Goal: Information Seeking & Learning: Learn about a topic

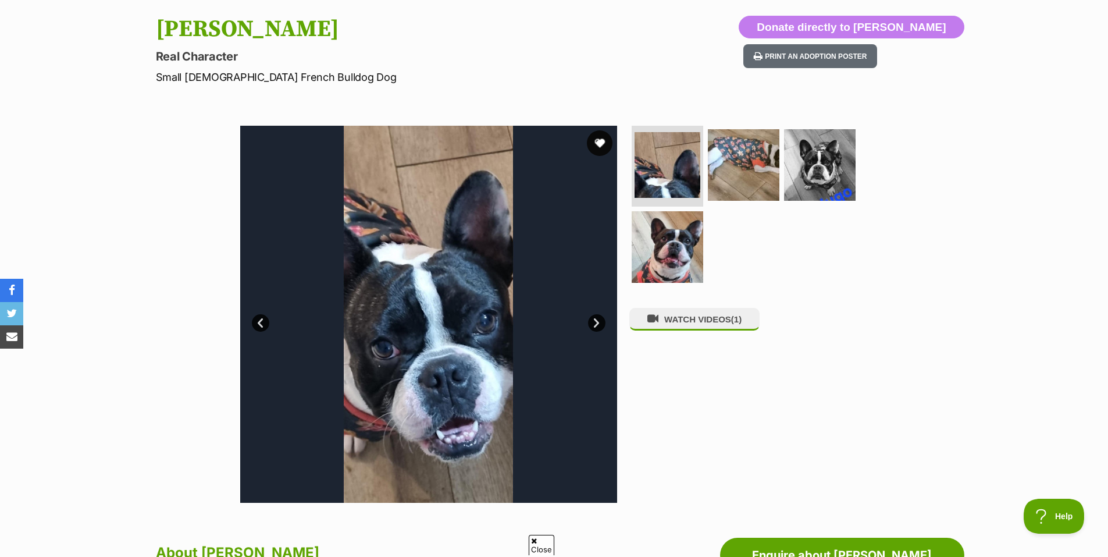
click at [598, 138] on button "favourite" at bounding box center [600, 143] width 26 height 26
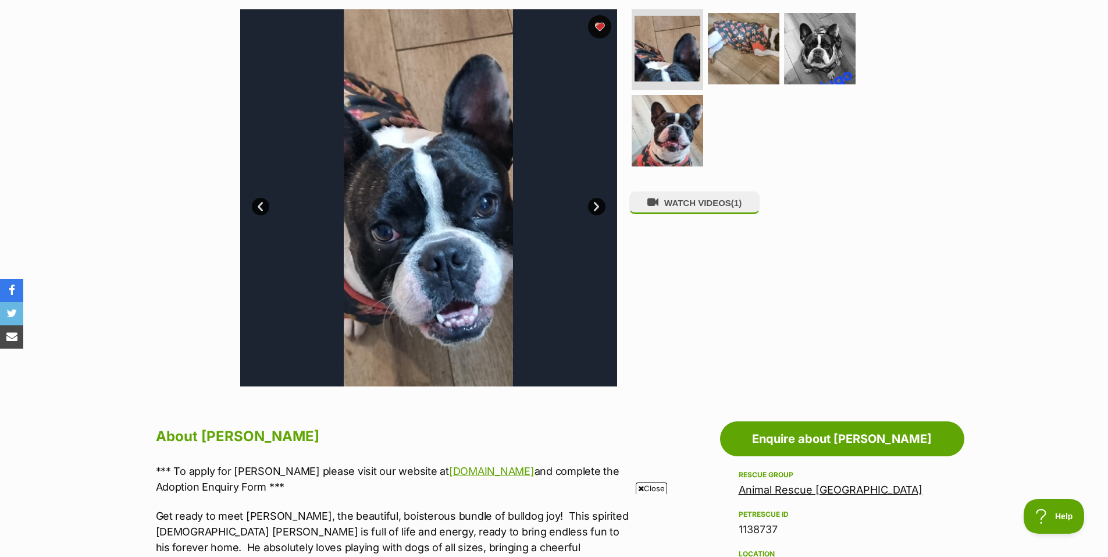
click at [653, 489] on span "Close" at bounding box center [651, 488] width 31 height 12
click at [597, 207] on link "Next" at bounding box center [596, 206] width 17 height 17
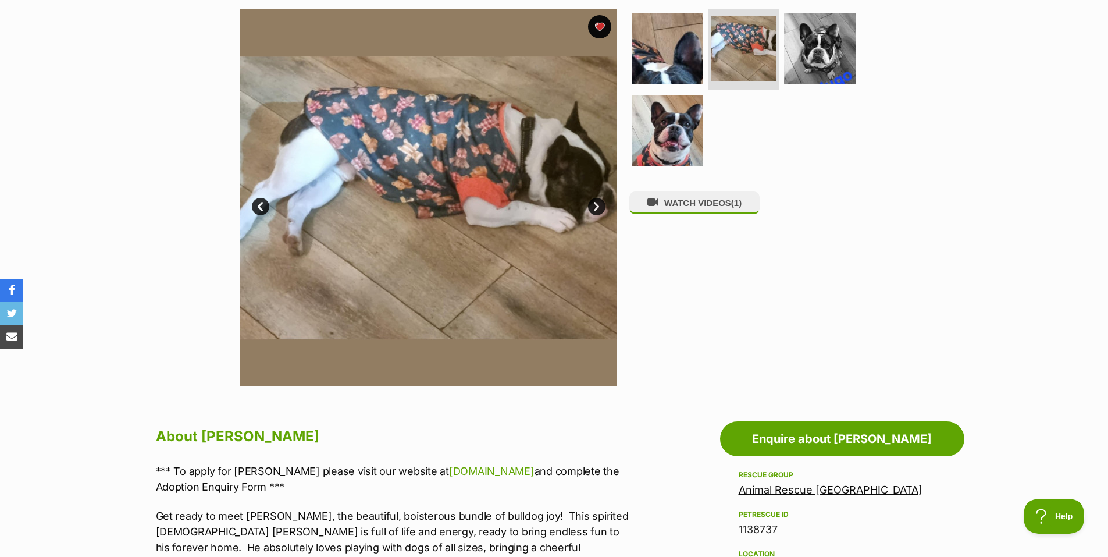
click at [596, 207] on link "Next" at bounding box center [596, 206] width 17 height 17
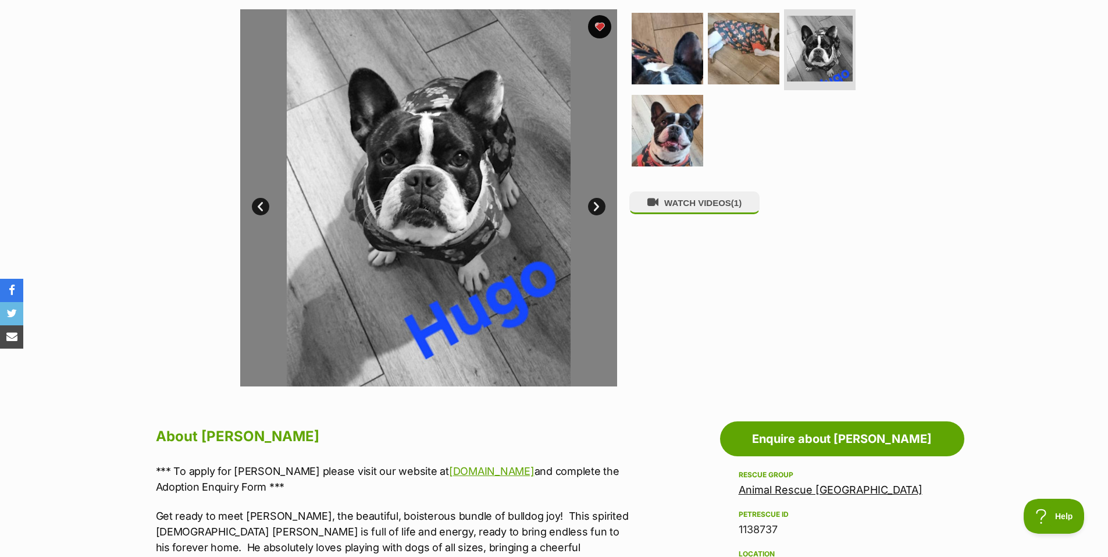
click at [596, 207] on link "Next" at bounding box center [596, 206] width 17 height 17
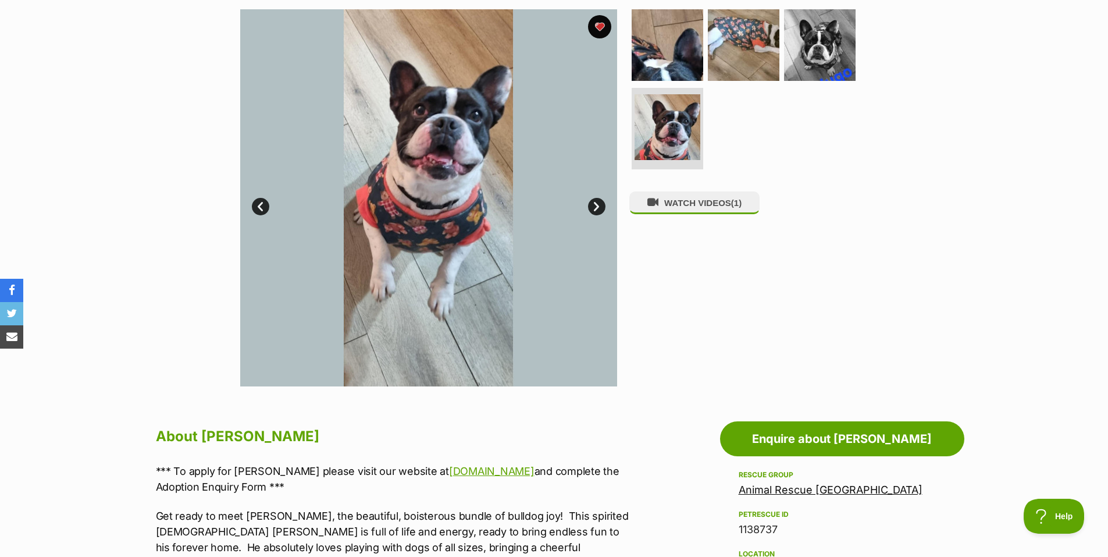
click at [596, 207] on link "Next" at bounding box center [596, 206] width 17 height 17
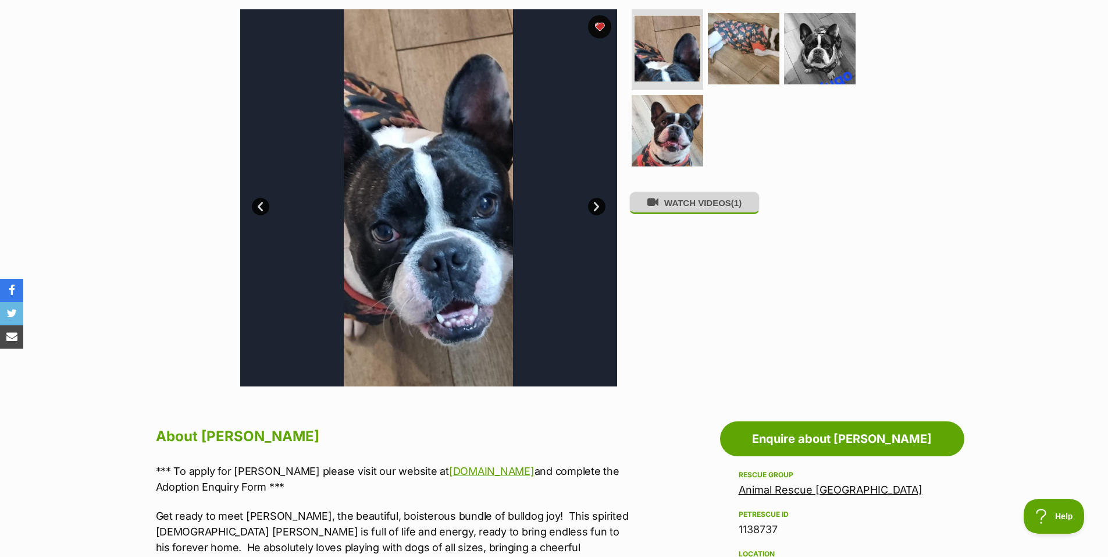
click at [703, 208] on button "WATCH VIDEOS (1)" at bounding box center [695, 202] width 130 height 23
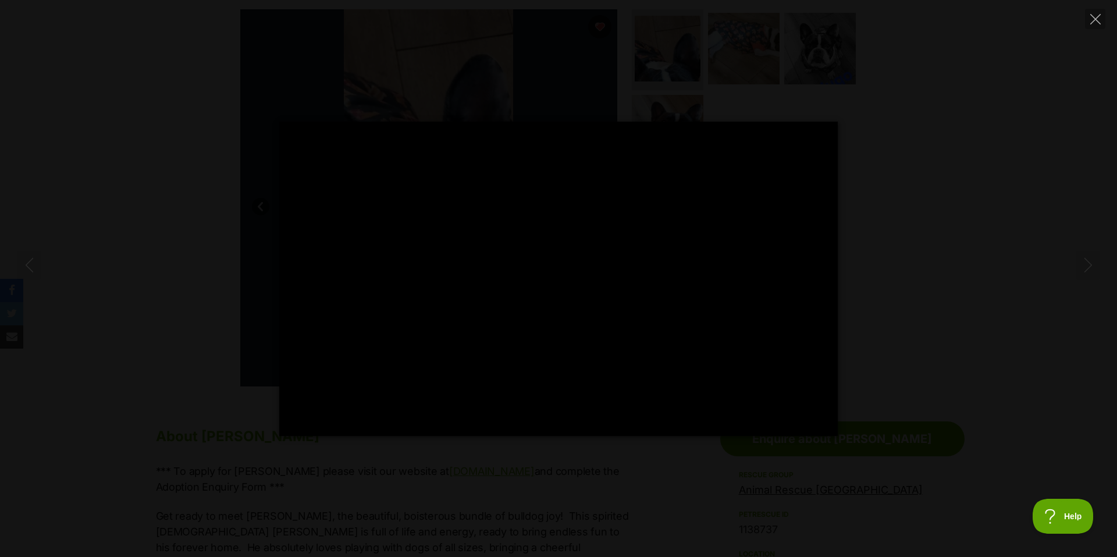
type input "100"
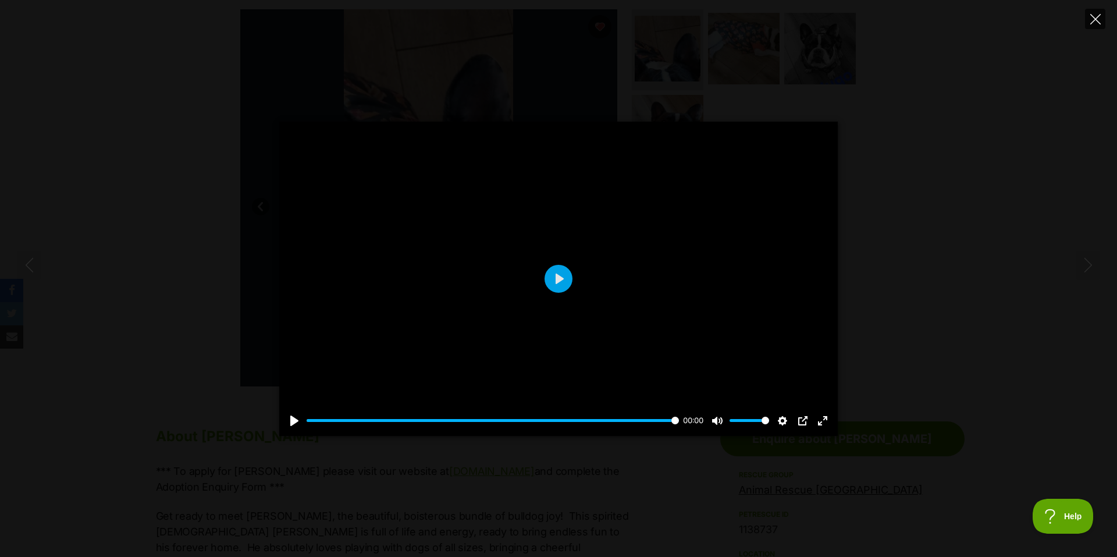
click at [1095, 20] on icon "Close" at bounding box center [1095, 19] width 10 height 10
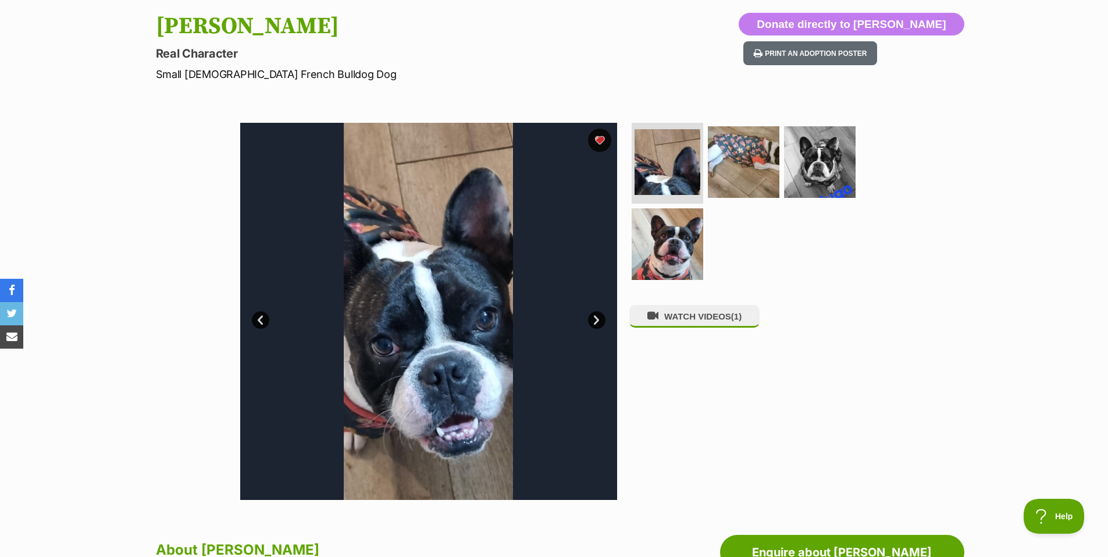
scroll to position [116, 0]
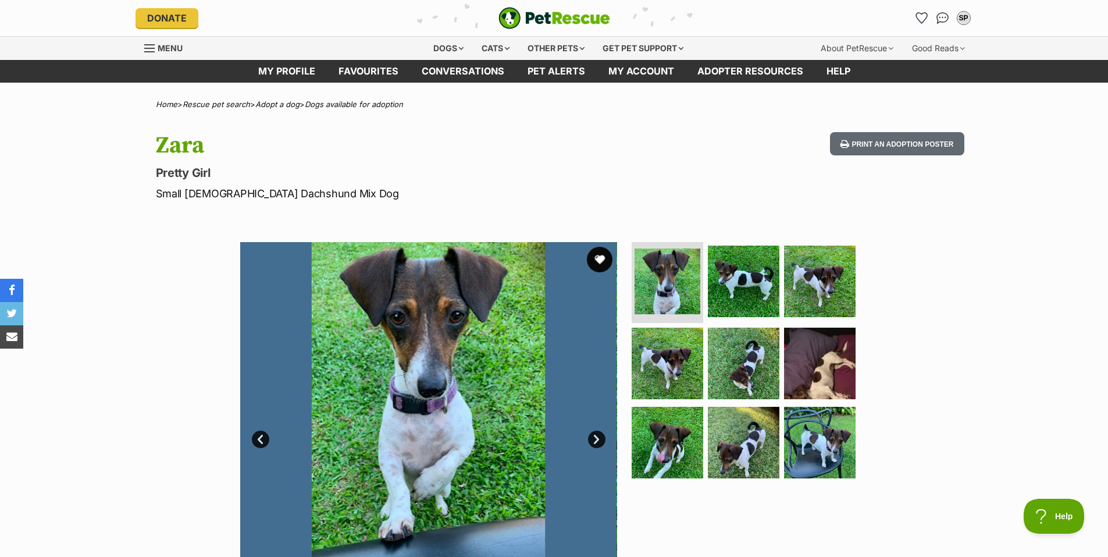
click at [600, 257] on button "favourite" at bounding box center [600, 260] width 26 height 26
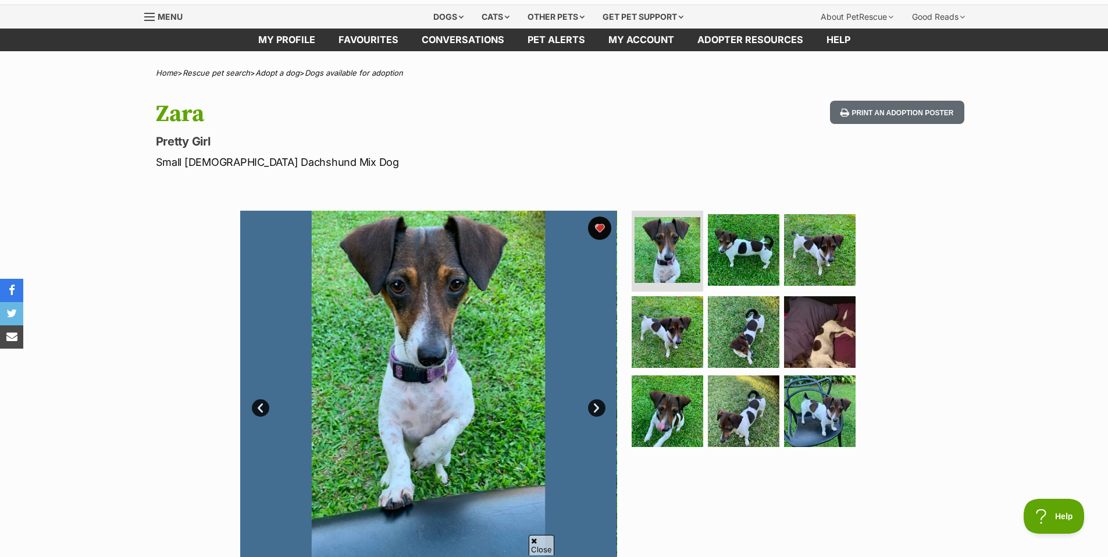
scroll to position [116, 0]
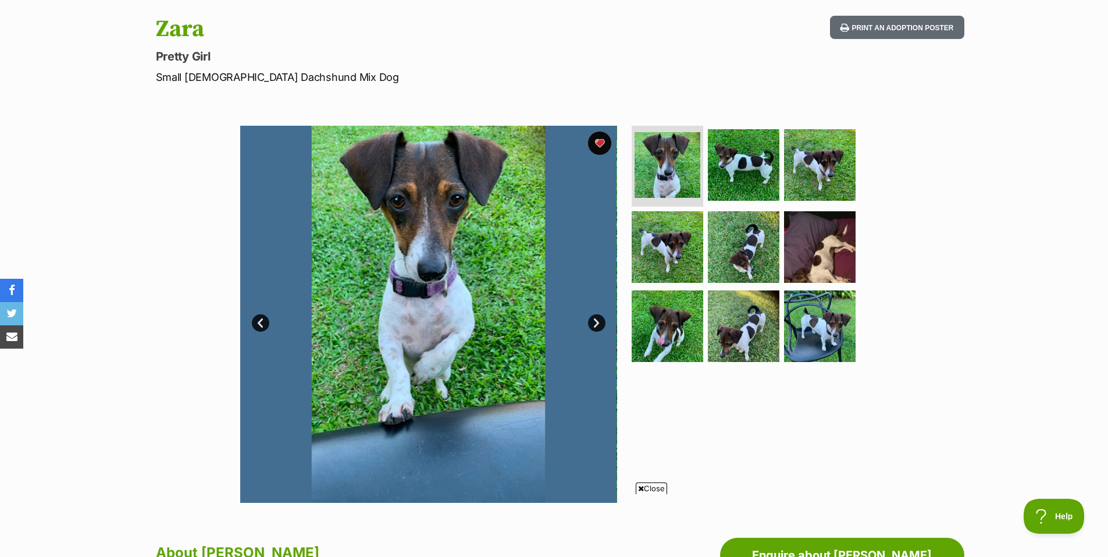
click at [595, 324] on link "Next" at bounding box center [596, 322] width 17 height 17
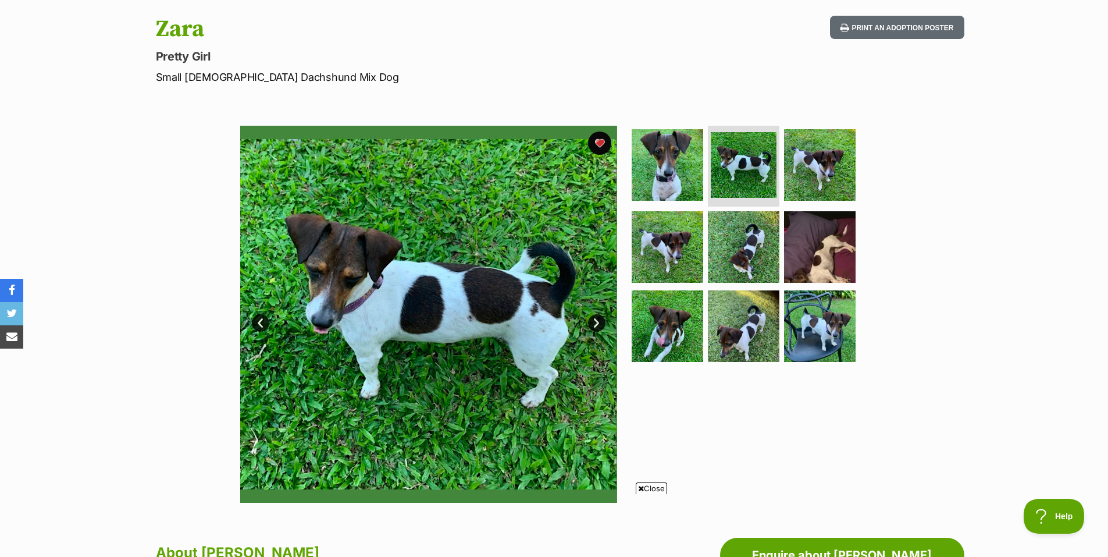
click at [595, 324] on link "Next" at bounding box center [596, 322] width 17 height 17
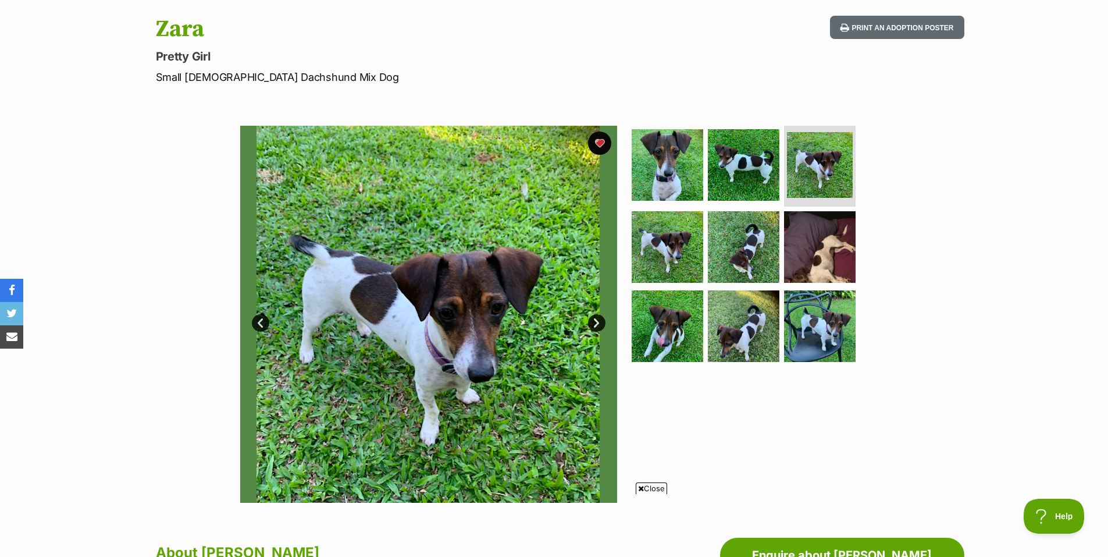
click at [595, 324] on link "Next" at bounding box center [596, 322] width 17 height 17
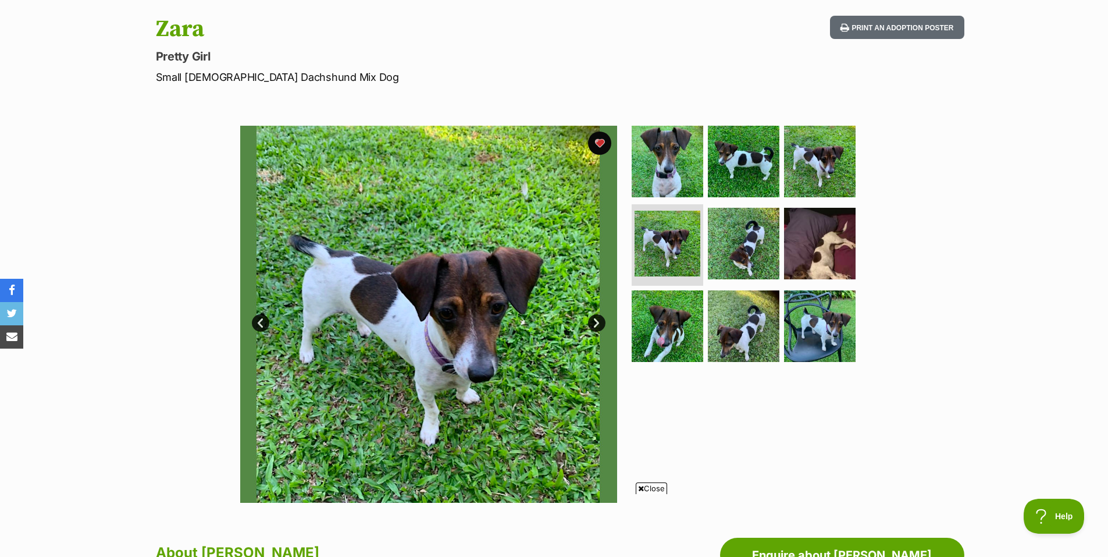
click at [595, 324] on link "Next" at bounding box center [596, 322] width 17 height 17
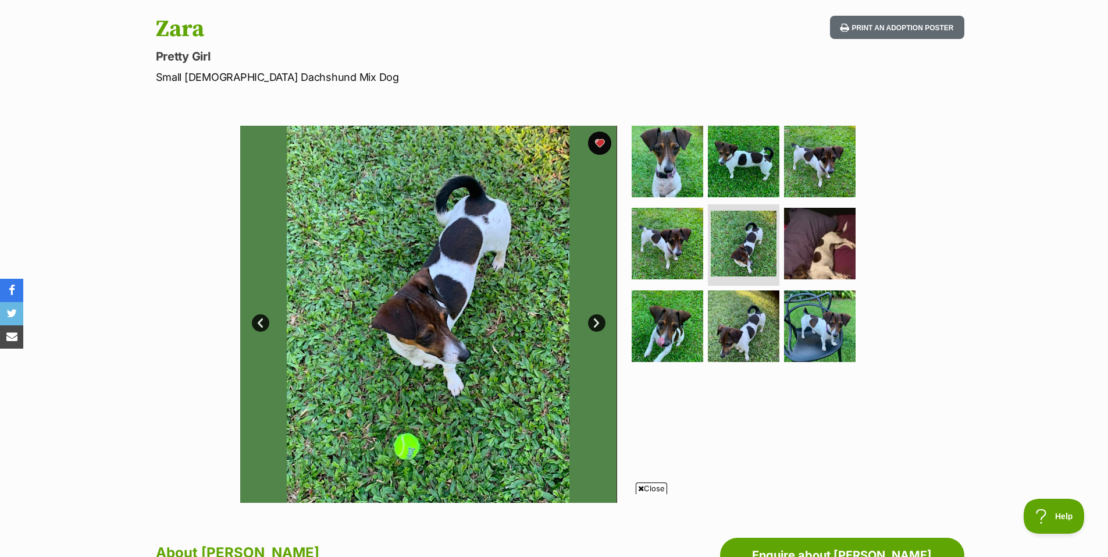
click at [595, 324] on link "Next" at bounding box center [596, 322] width 17 height 17
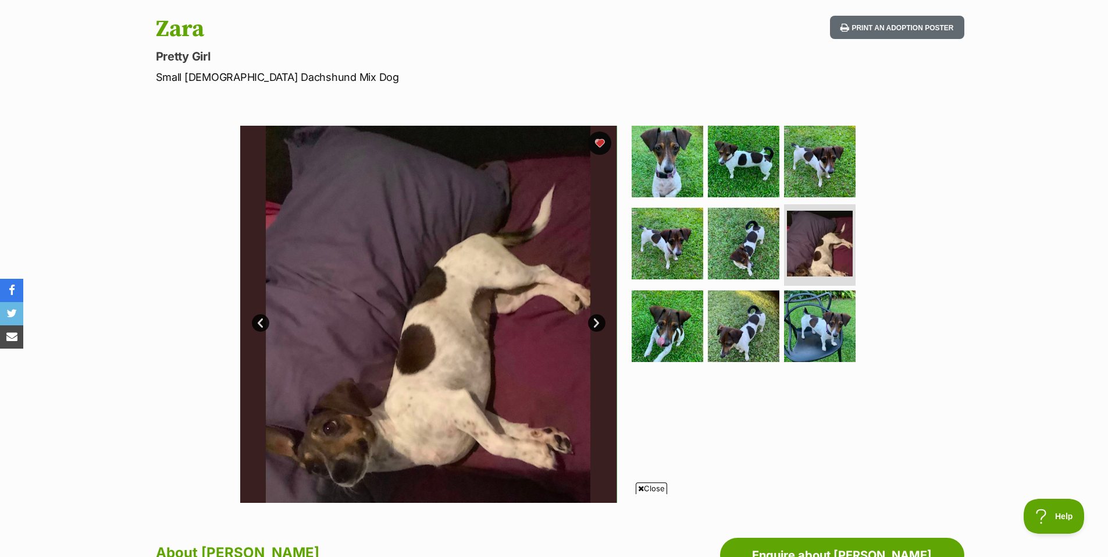
click at [595, 324] on link "Next" at bounding box center [596, 322] width 17 height 17
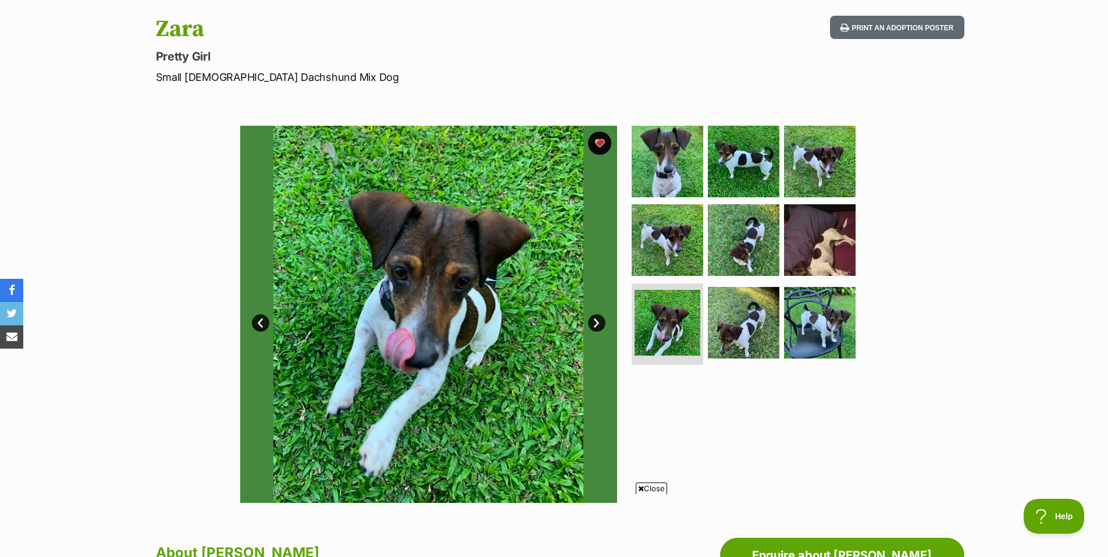
click at [595, 324] on link "Next" at bounding box center [596, 322] width 17 height 17
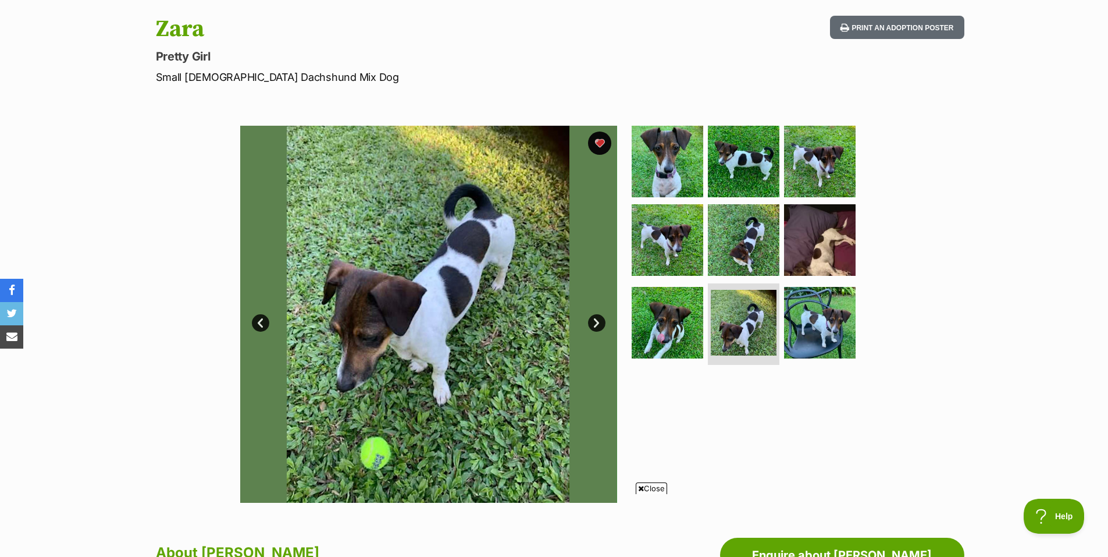
click at [595, 324] on link "Next" at bounding box center [596, 322] width 17 height 17
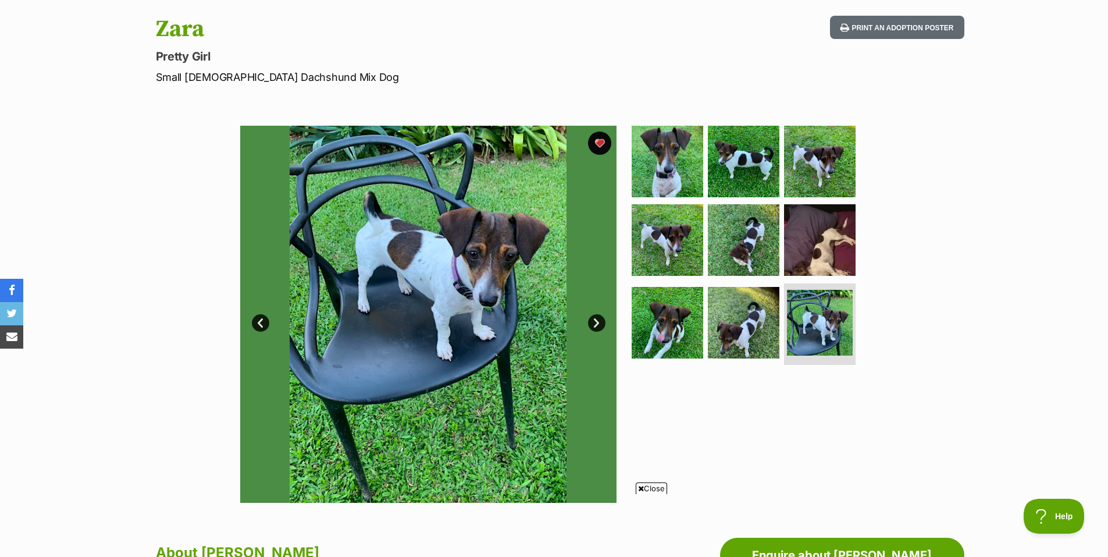
click at [595, 324] on link "Next" at bounding box center [596, 322] width 17 height 17
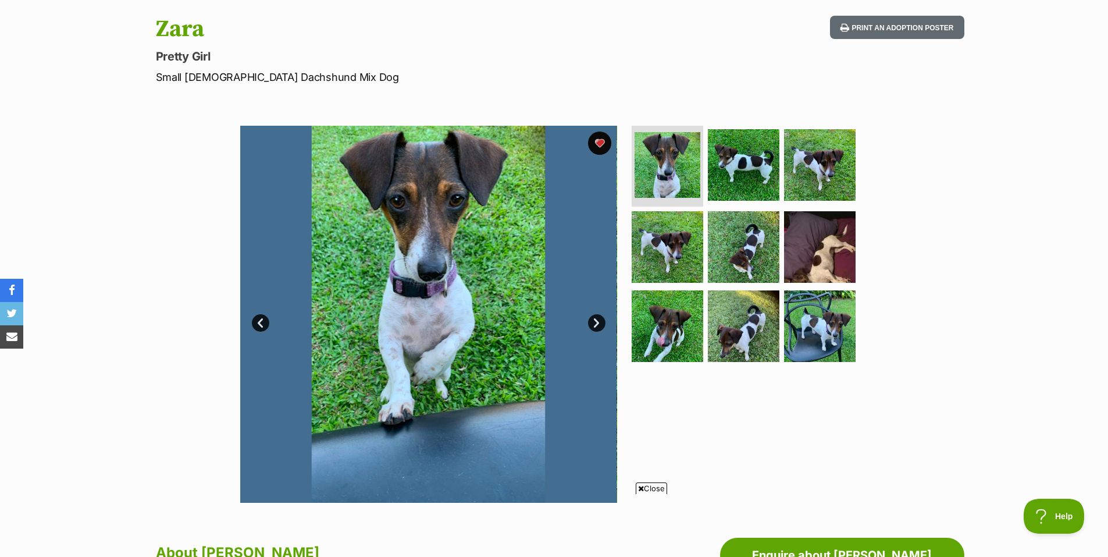
click at [651, 488] on span "Close" at bounding box center [651, 488] width 31 height 12
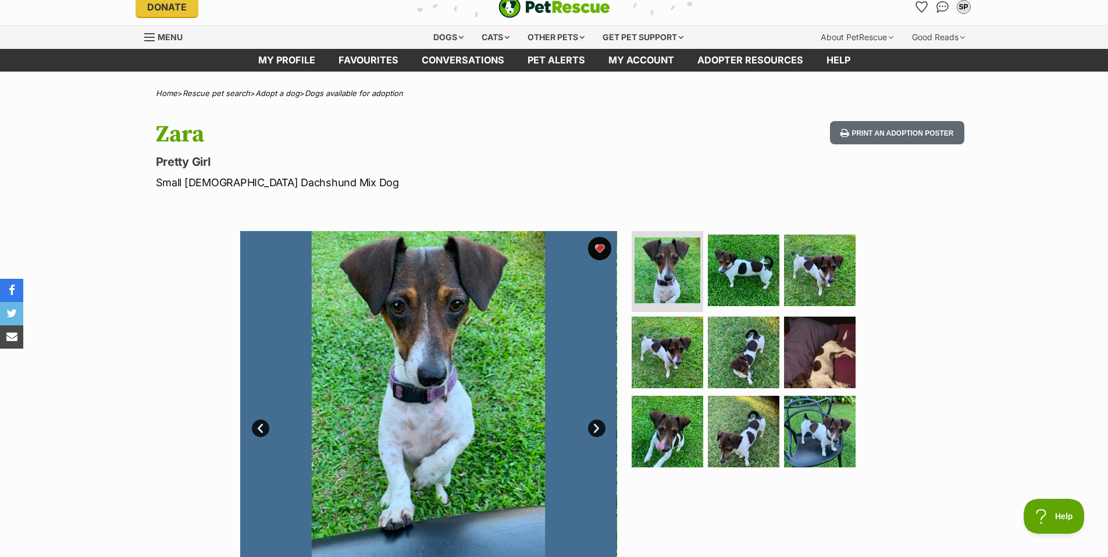
scroll to position [0, 0]
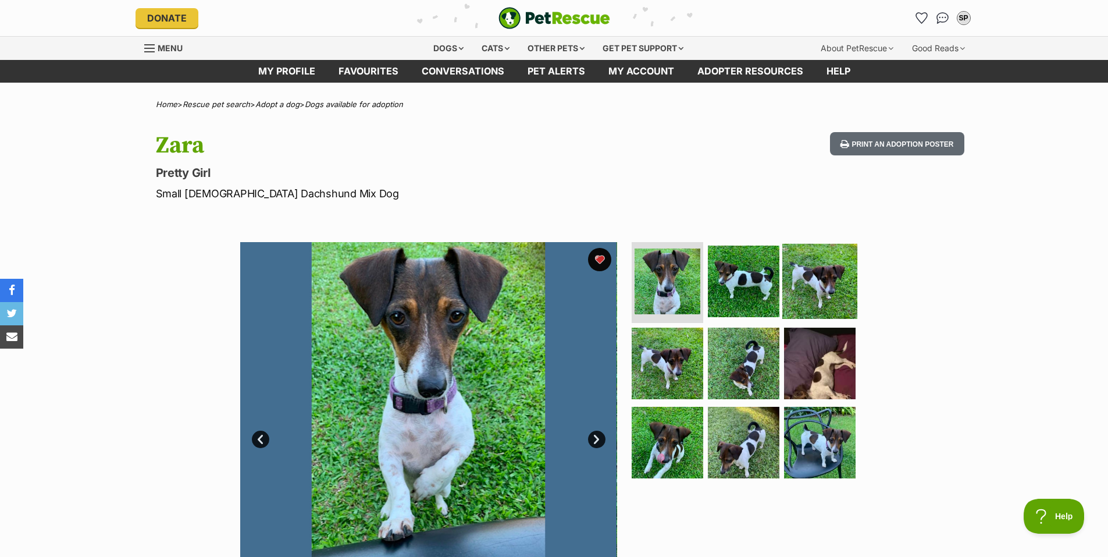
click at [815, 278] on img at bounding box center [820, 280] width 75 height 75
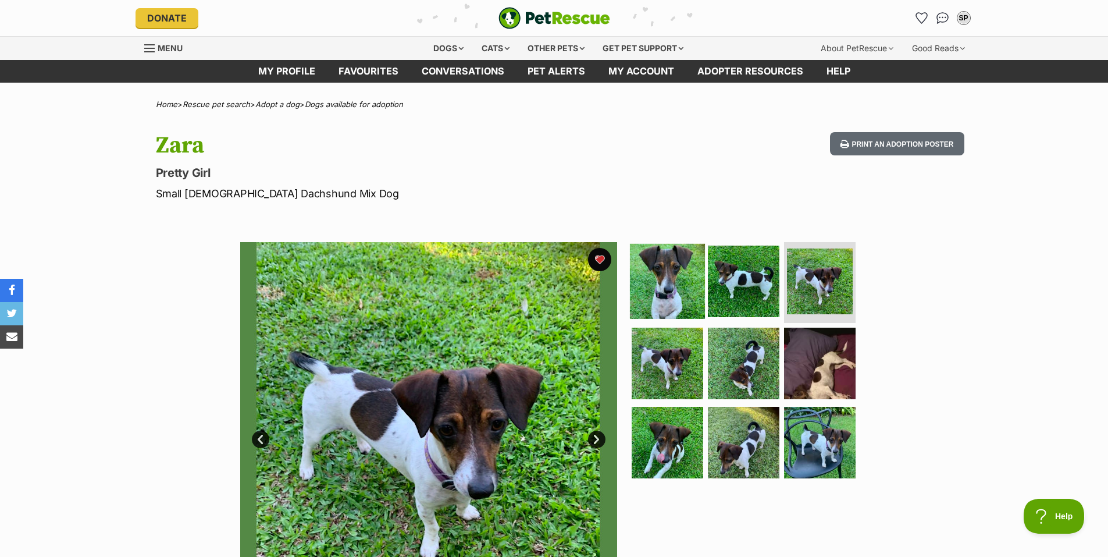
click at [663, 272] on img at bounding box center [667, 280] width 75 height 75
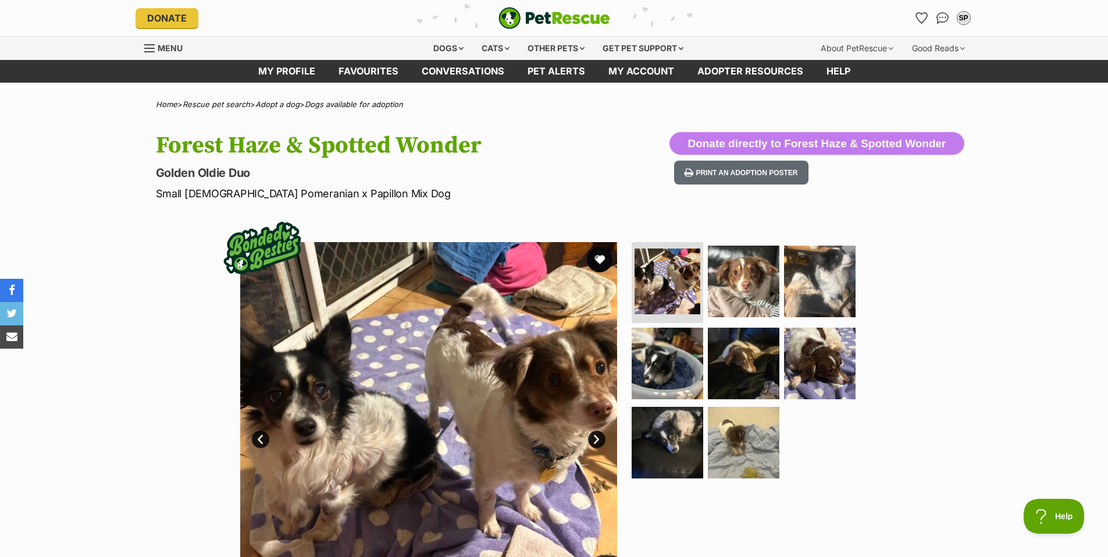
click at [595, 260] on button "favourite" at bounding box center [600, 260] width 26 height 26
click at [599, 440] on link "Next" at bounding box center [596, 439] width 17 height 17
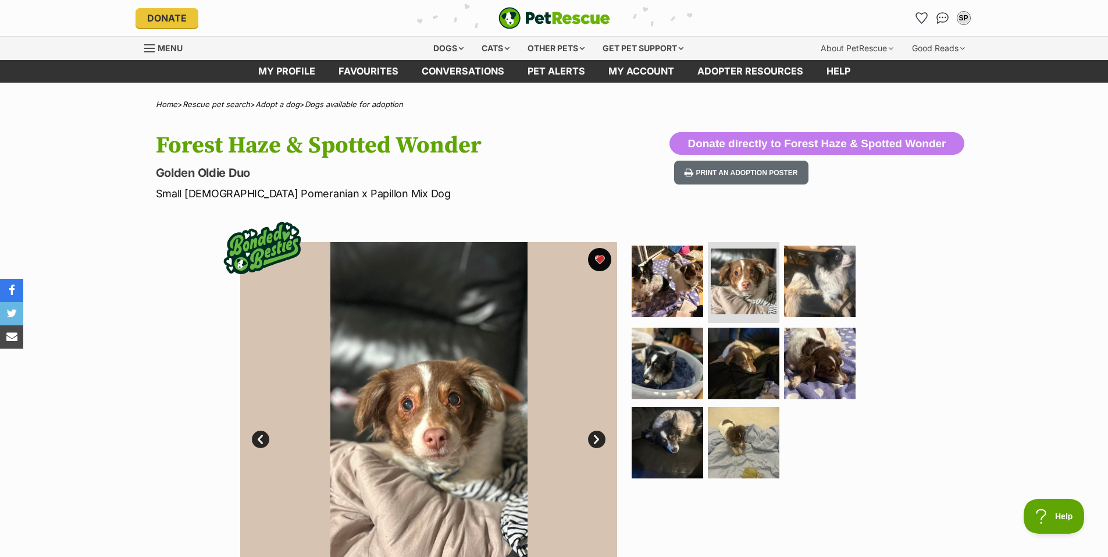
click at [596, 439] on link "Next" at bounding box center [596, 439] width 17 height 17
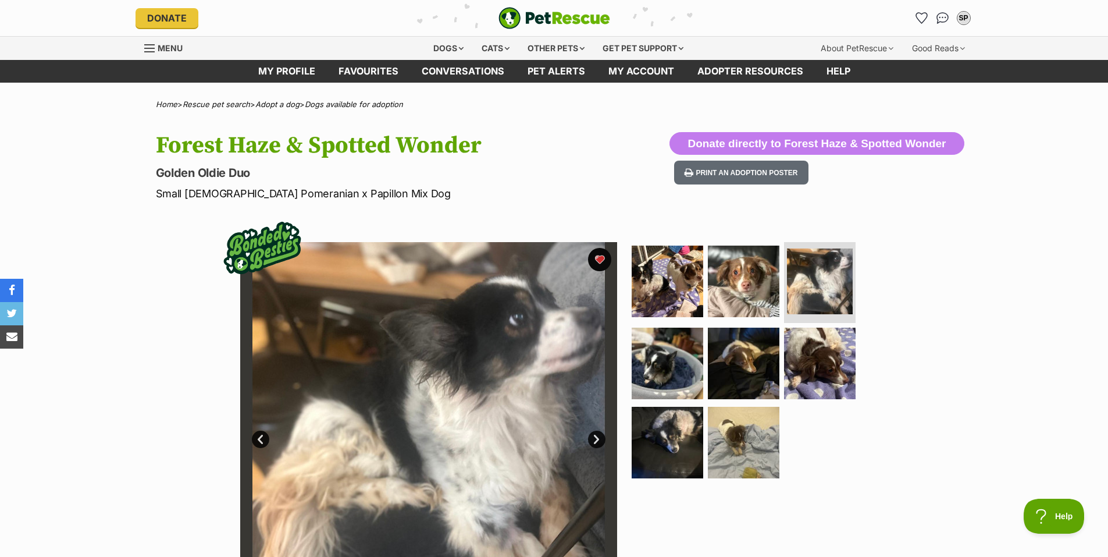
click at [596, 439] on link "Next" at bounding box center [596, 439] width 17 height 17
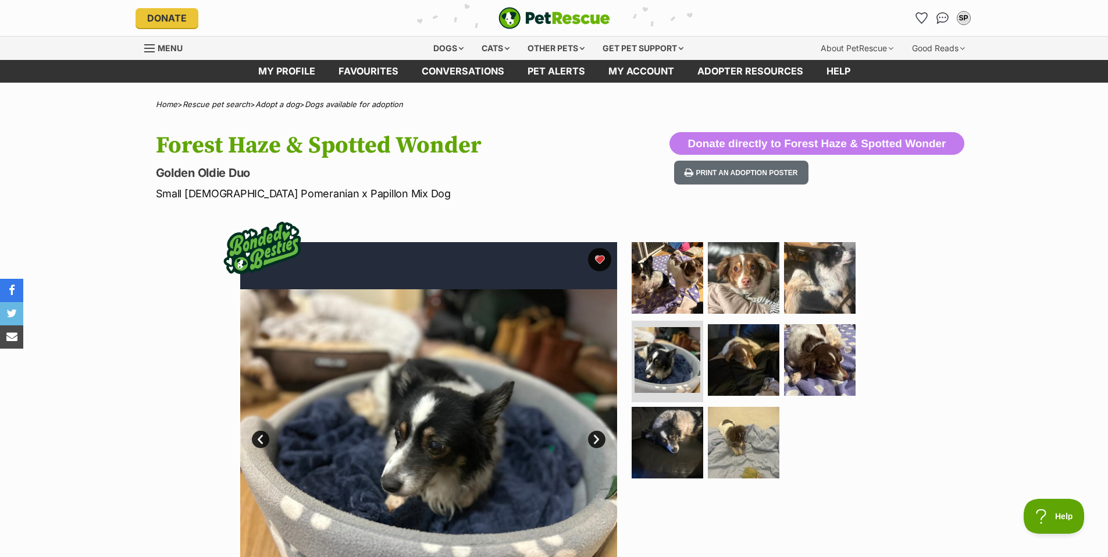
click at [596, 439] on link "Next" at bounding box center [596, 439] width 17 height 17
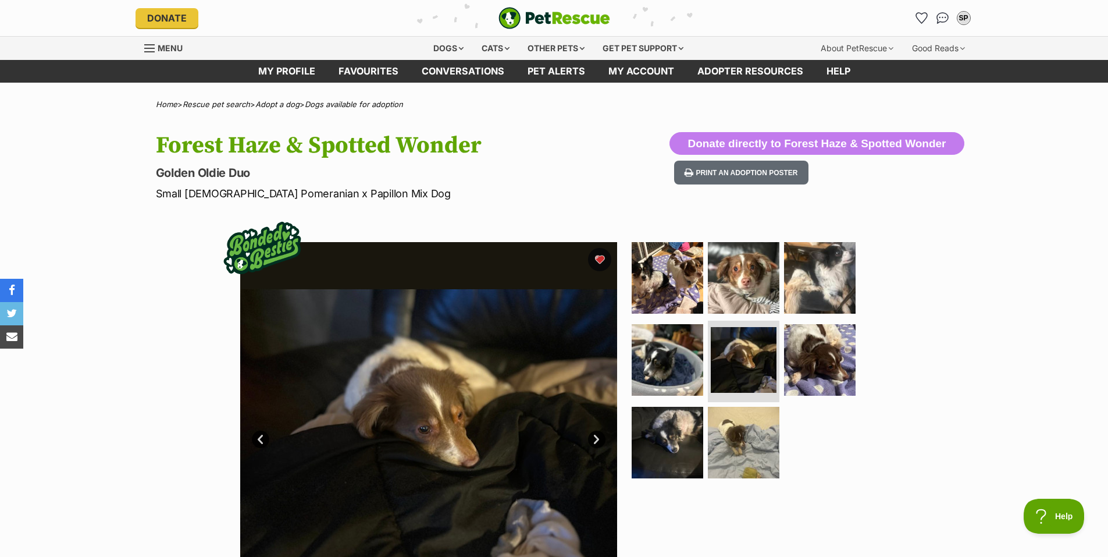
click at [596, 439] on link "Next" at bounding box center [596, 439] width 17 height 17
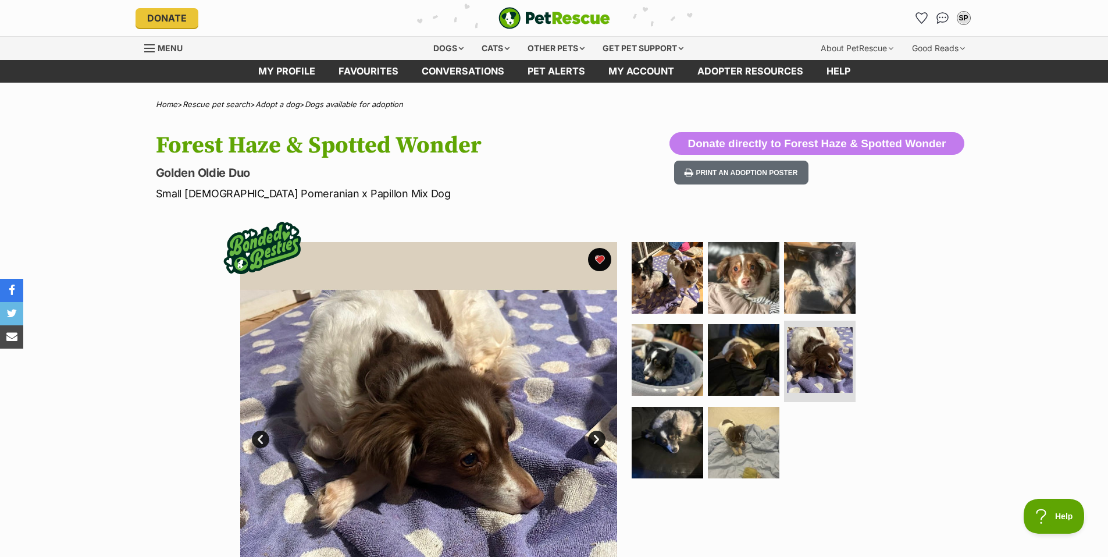
click at [596, 438] on link "Next" at bounding box center [596, 439] width 17 height 17
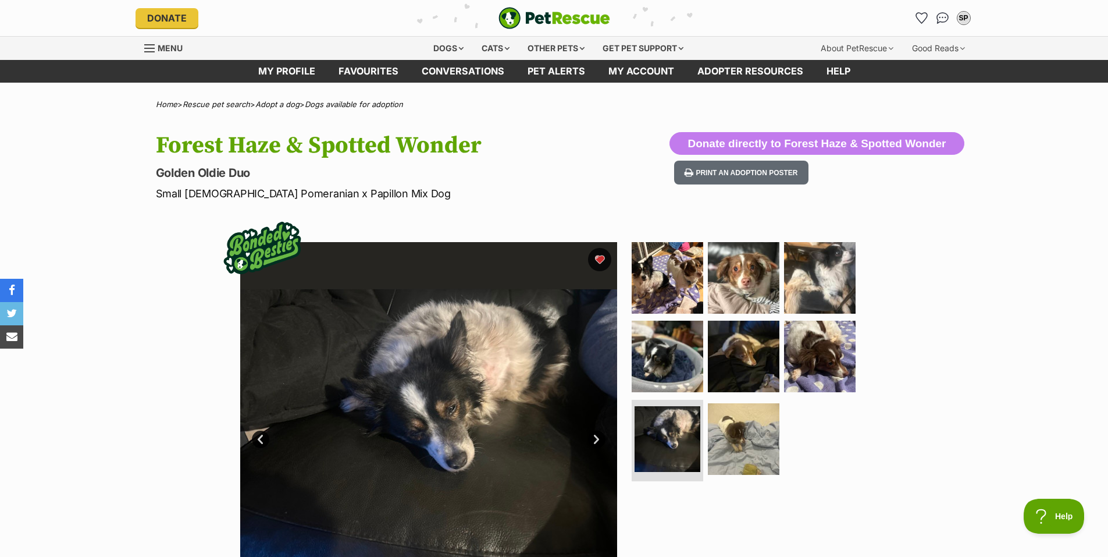
click at [597, 438] on link "Next" at bounding box center [596, 439] width 17 height 17
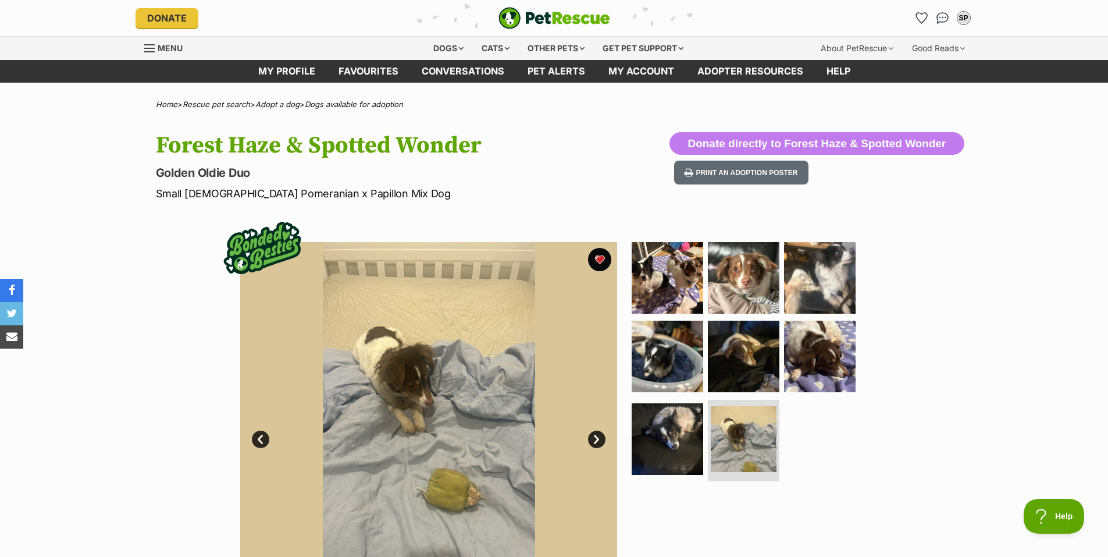
click at [597, 438] on link "Next" at bounding box center [596, 439] width 17 height 17
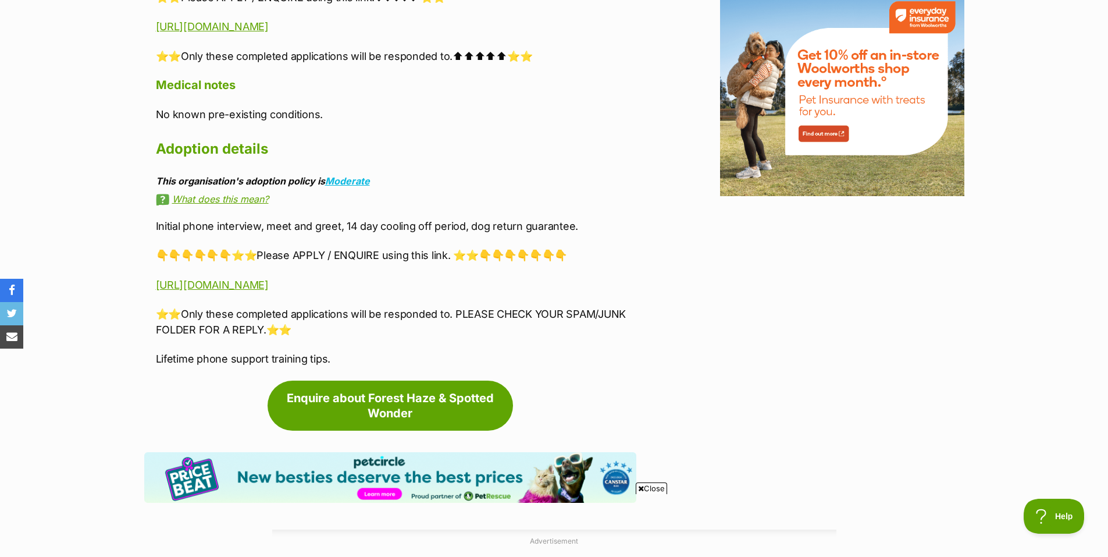
scroll to position [1513, 0]
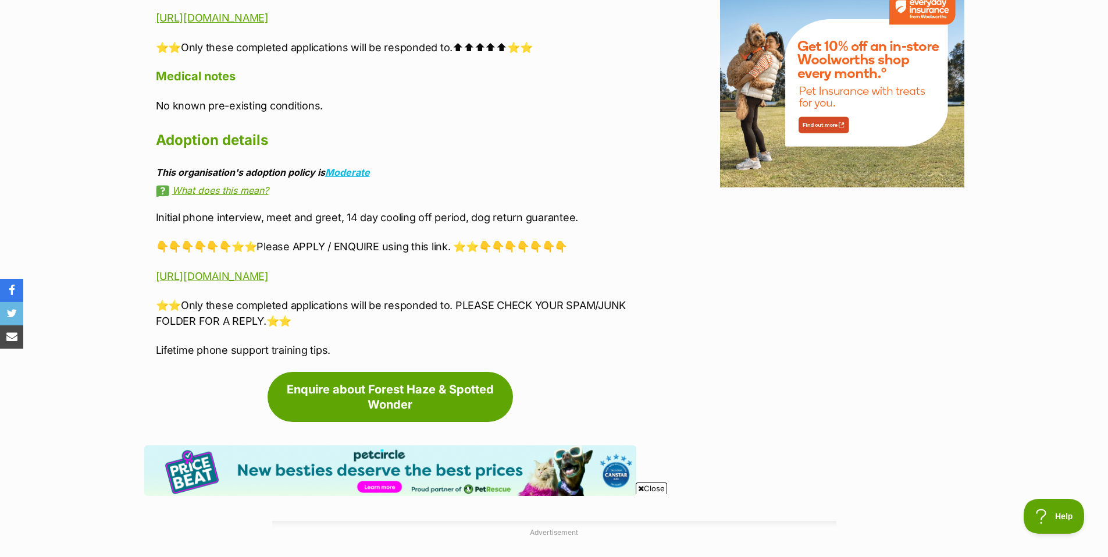
click at [655, 485] on span "Close" at bounding box center [651, 488] width 31 height 12
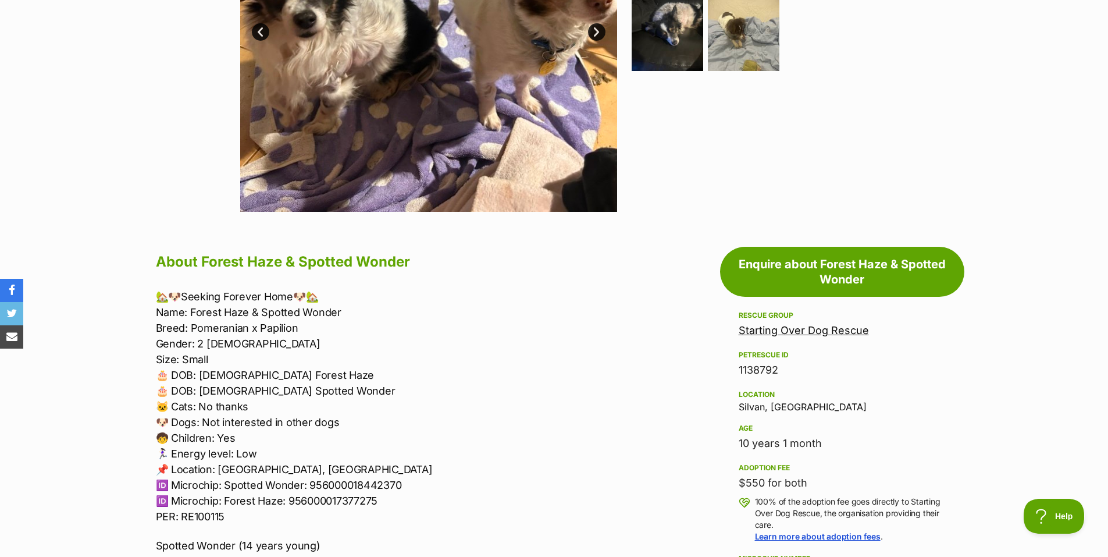
scroll to position [116, 0]
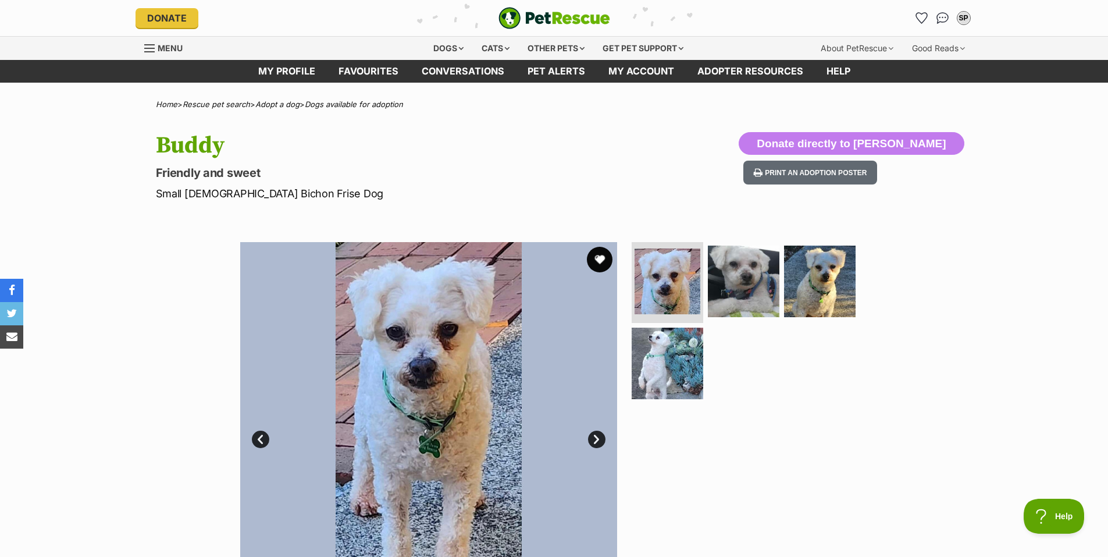
click at [599, 257] on button "favourite" at bounding box center [600, 260] width 26 height 26
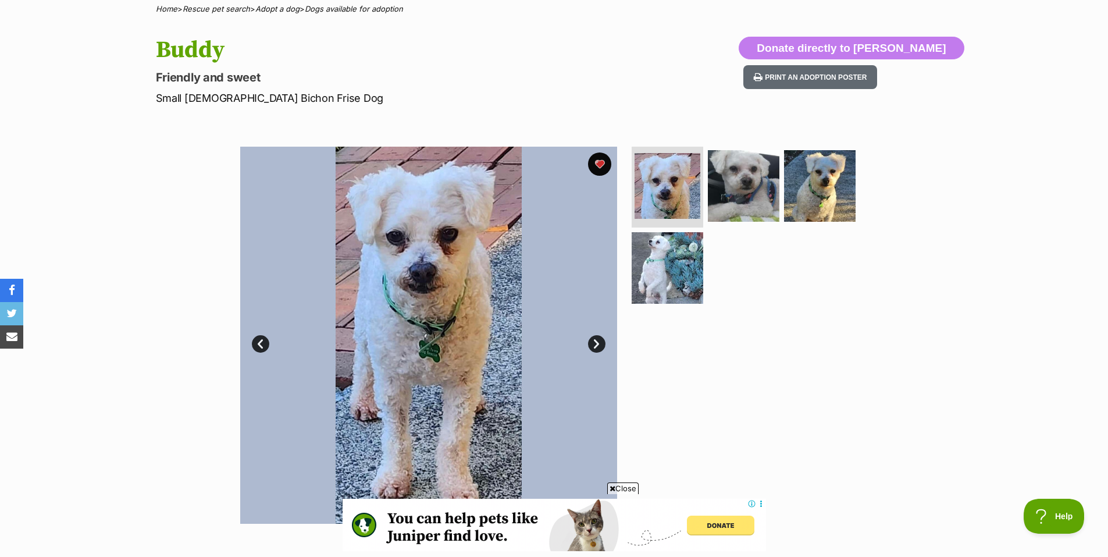
scroll to position [116, 0]
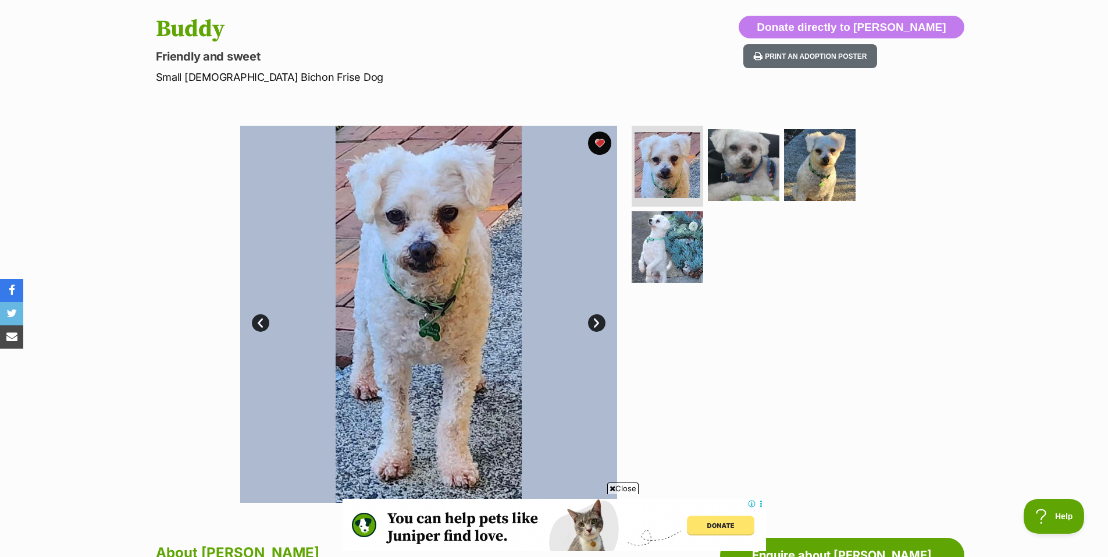
click at [595, 322] on link "Next" at bounding box center [596, 322] width 17 height 17
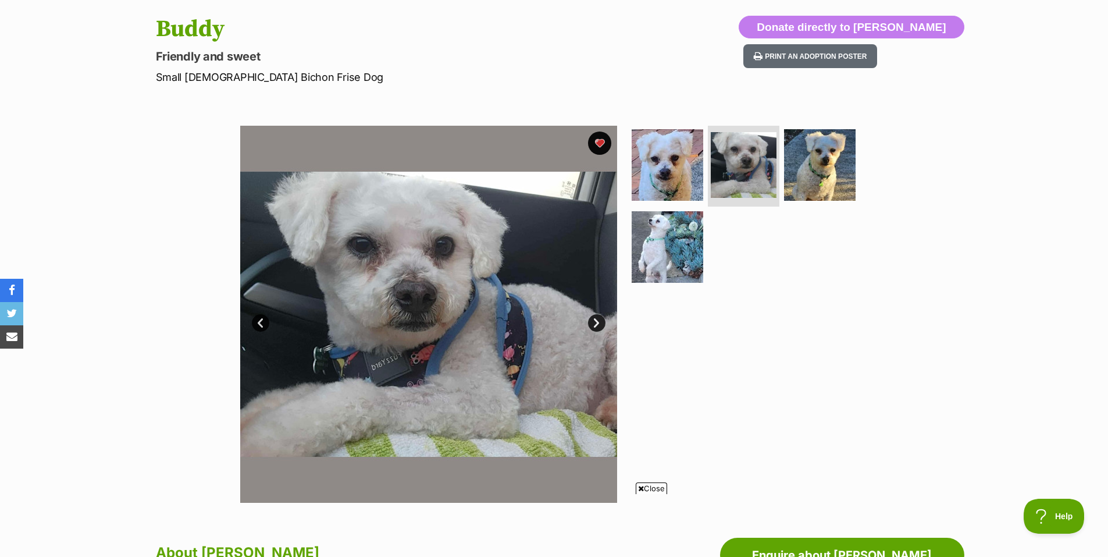
click at [596, 325] on link "Next" at bounding box center [596, 322] width 17 height 17
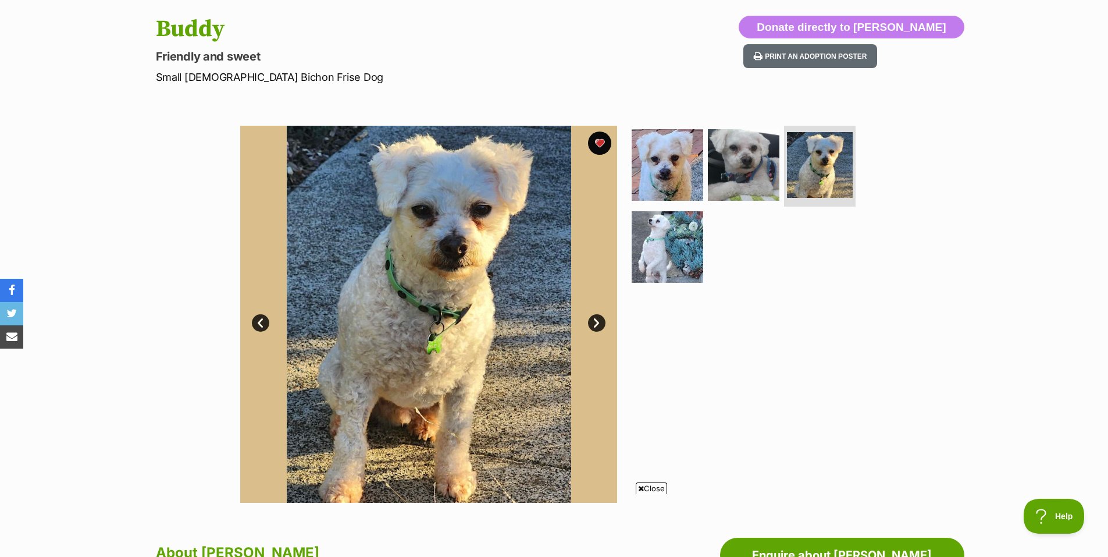
click at [593, 320] on link "Next" at bounding box center [596, 322] width 17 height 17
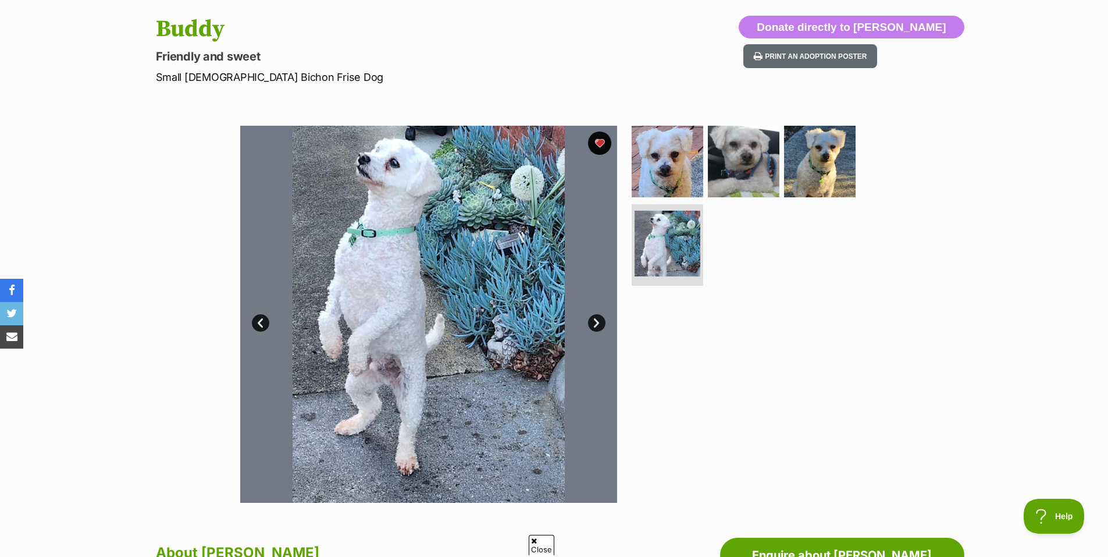
scroll to position [0, 0]
click at [595, 322] on link "Next" at bounding box center [596, 322] width 17 height 17
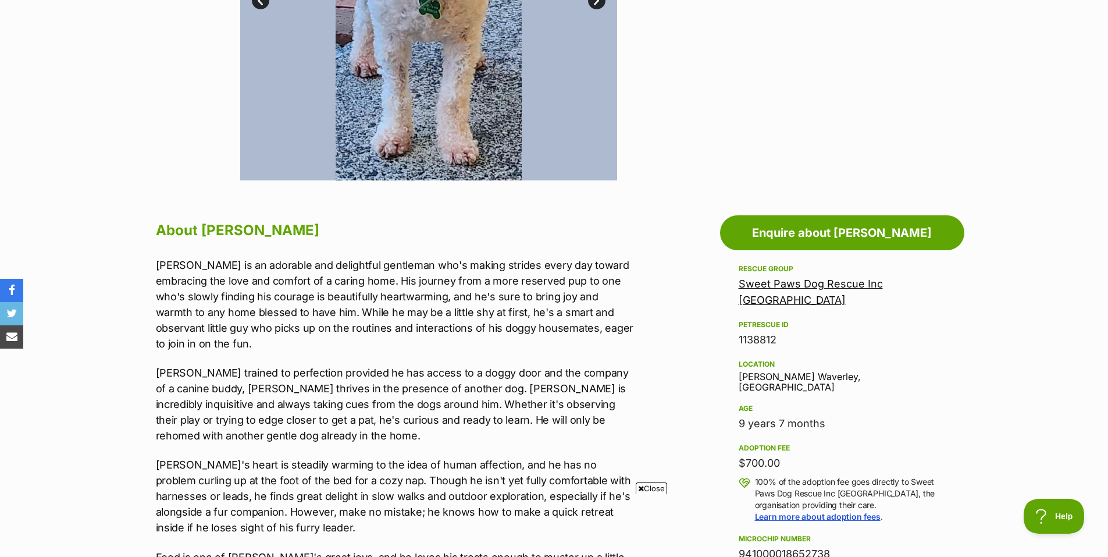
scroll to position [465, 0]
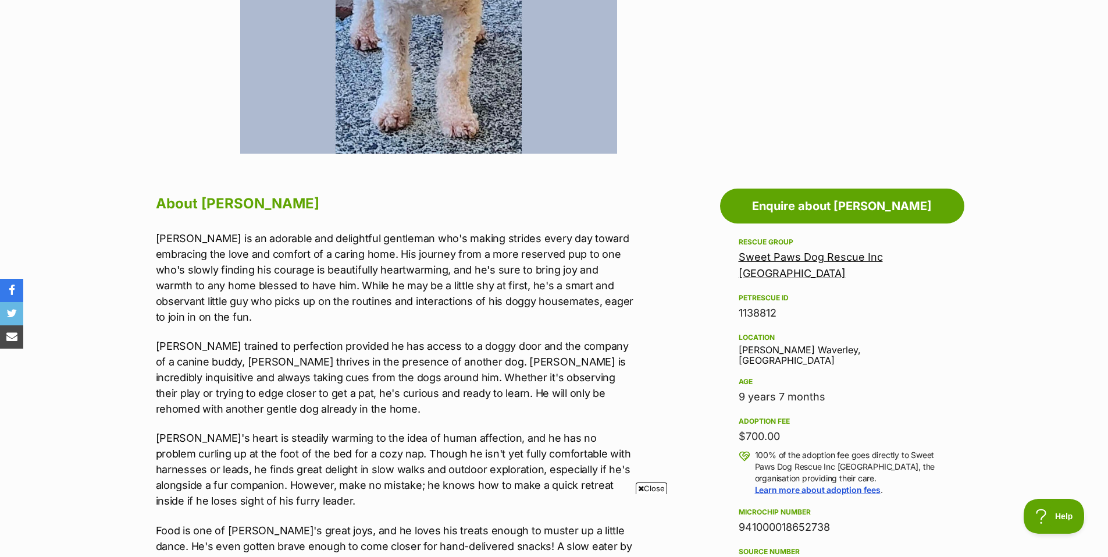
click at [652, 488] on span "Close" at bounding box center [651, 488] width 31 height 12
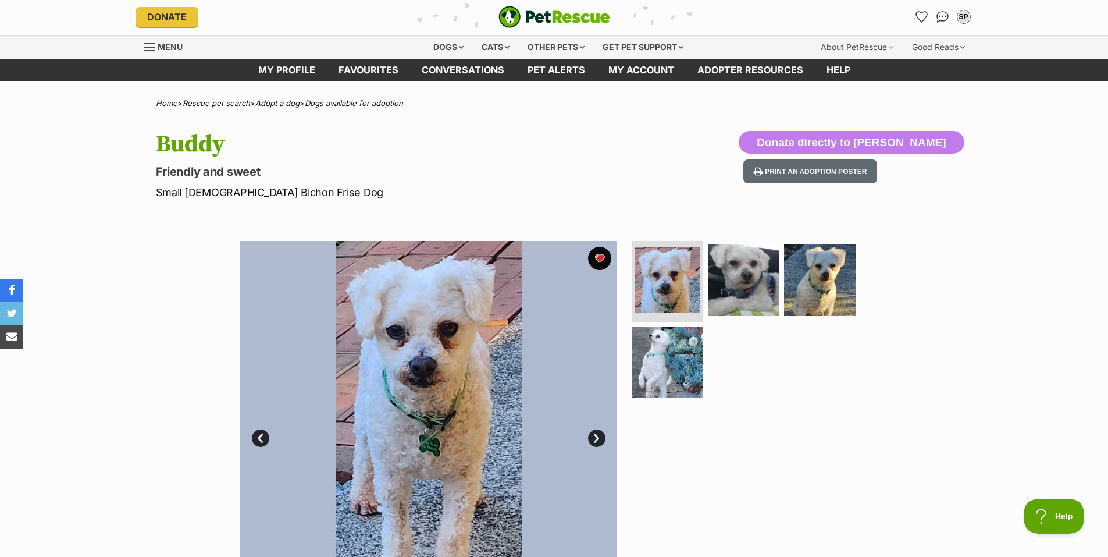
scroll to position [0, 0]
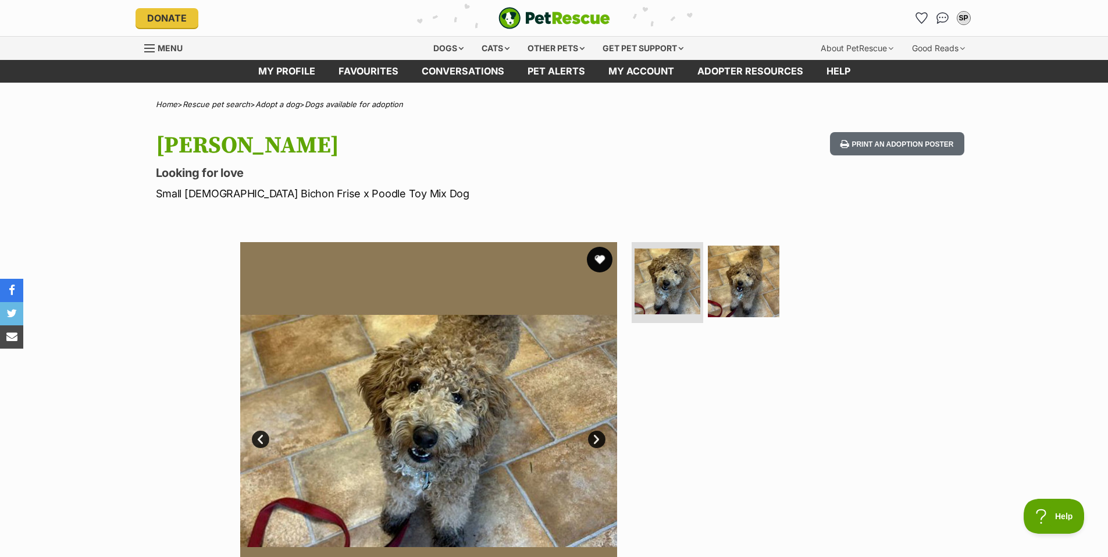
click at [598, 259] on button "favourite" at bounding box center [600, 260] width 26 height 26
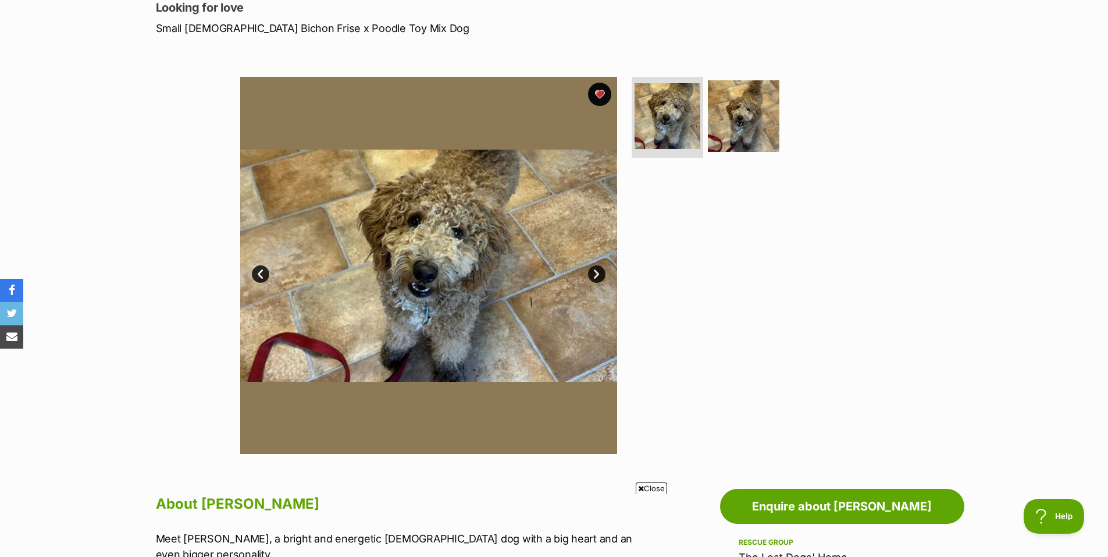
scroll to position [233, 0]
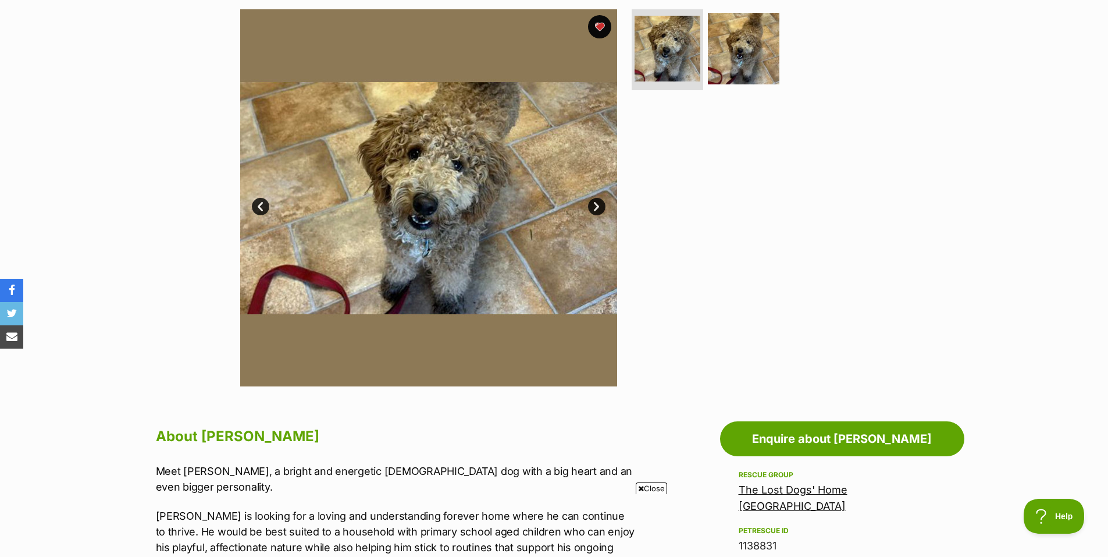
click at [656, 491] on span "Close" at bounding box center [651, 488] width 31 height 12
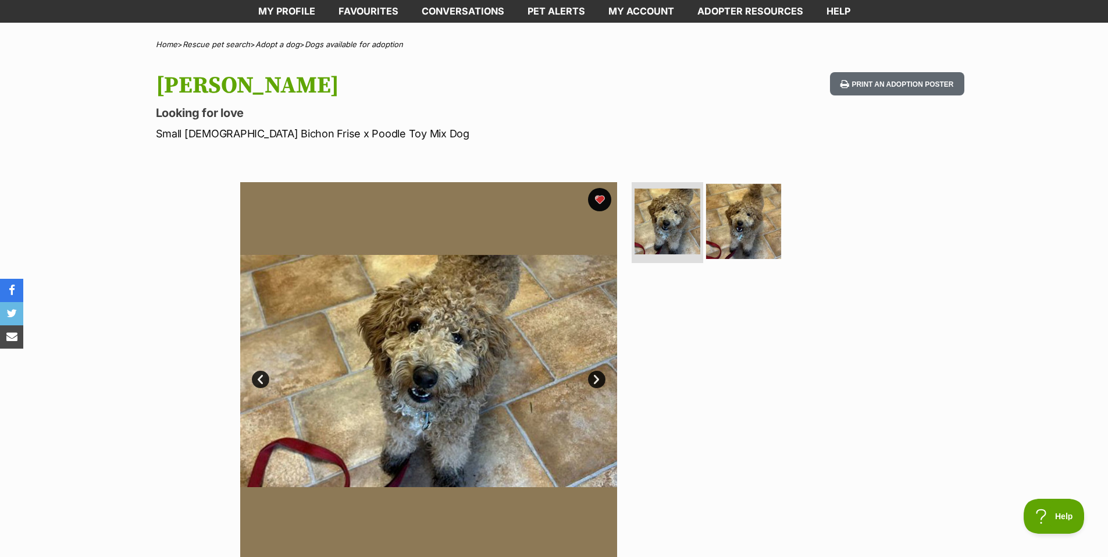
scroll to position [116, 0]
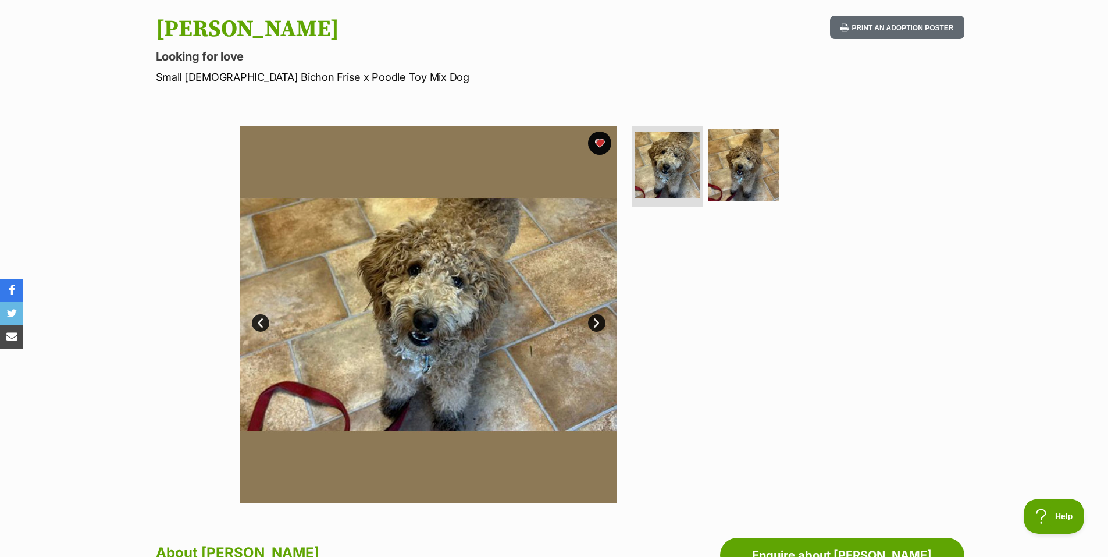
click at [596, 322] on link "Next" at bounding box center [596, 322] width 17 height 17
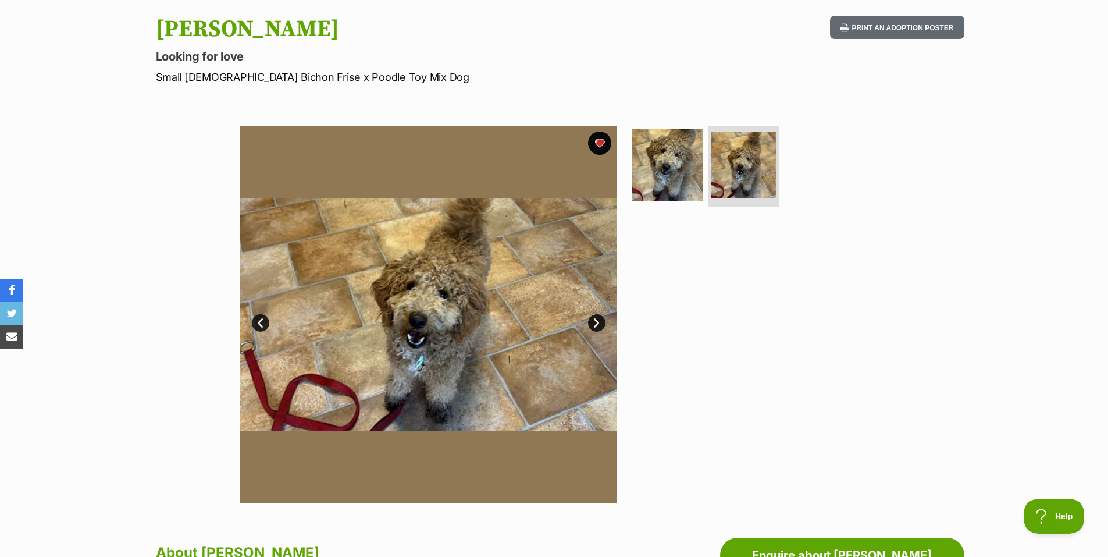
click at [596, 321] on link "Next" at bounding box center [596, 322] width 17 height 17
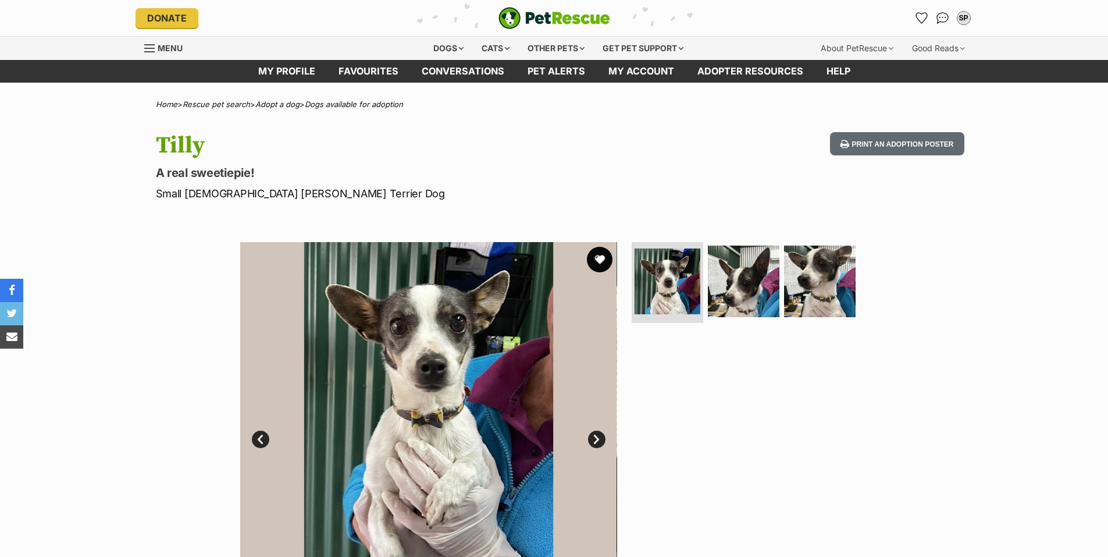
click at [603, 259] on button "favourite" at bounding box center [600, 260] width 26 height 26
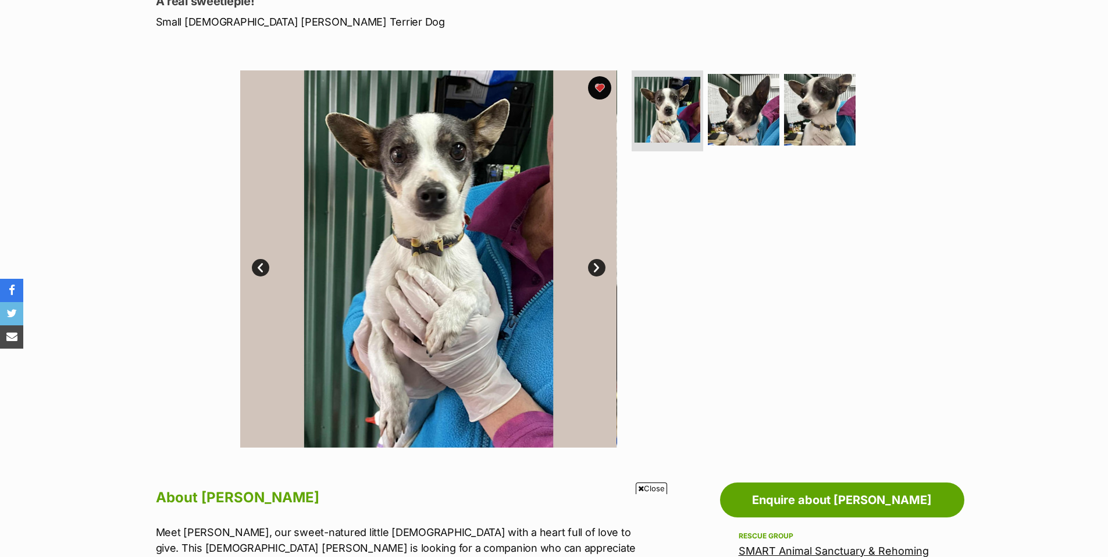
scroll to position [116, 0]
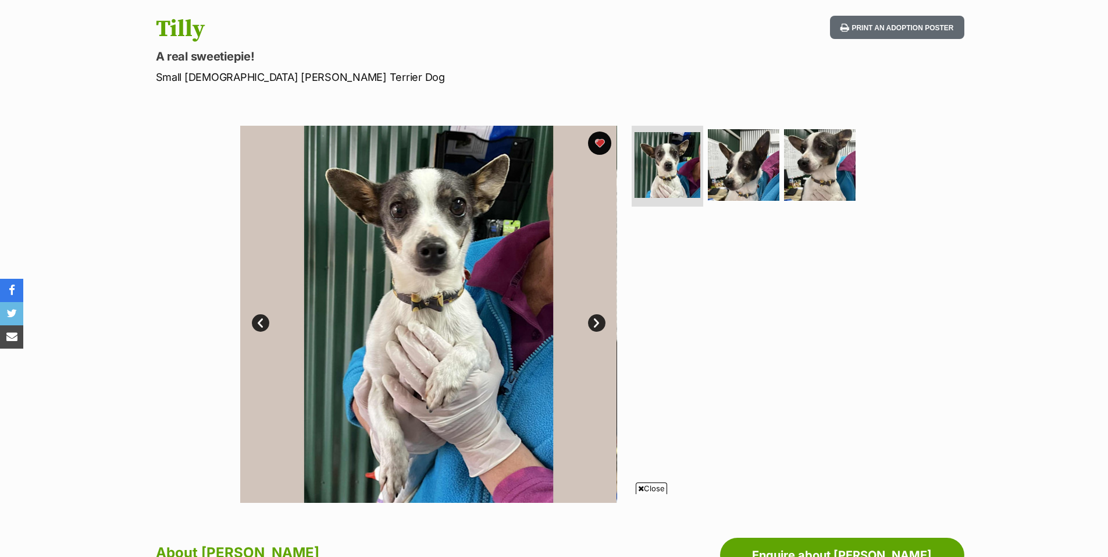
click at [592, 323] on link "Next" at bounding box center [596, 322] width 17 height 17
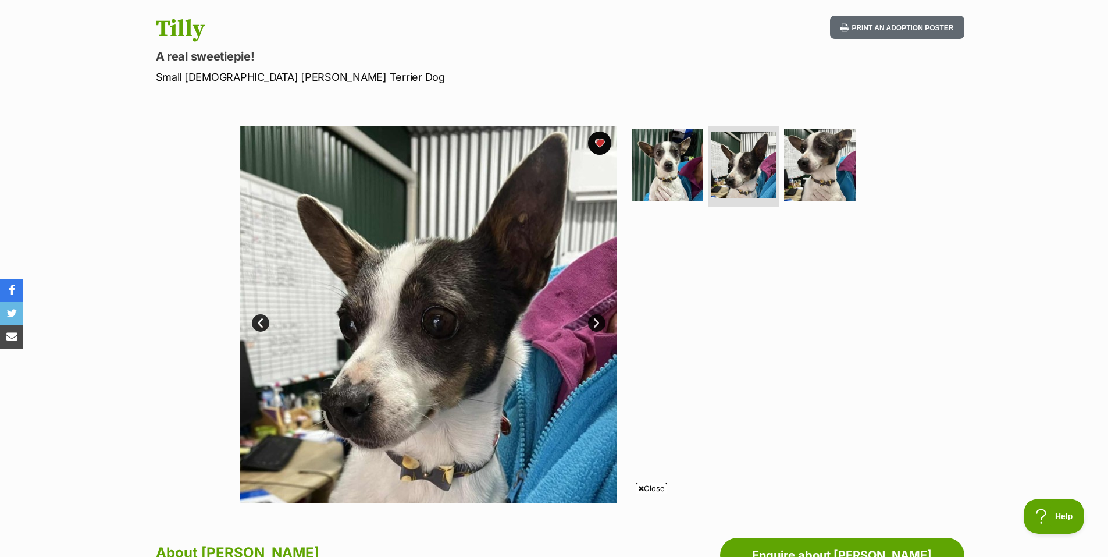
scroll to position [0, 0]
click at [592, 325] on link "Next" at bounding box center [596, 322] width 17 height 17
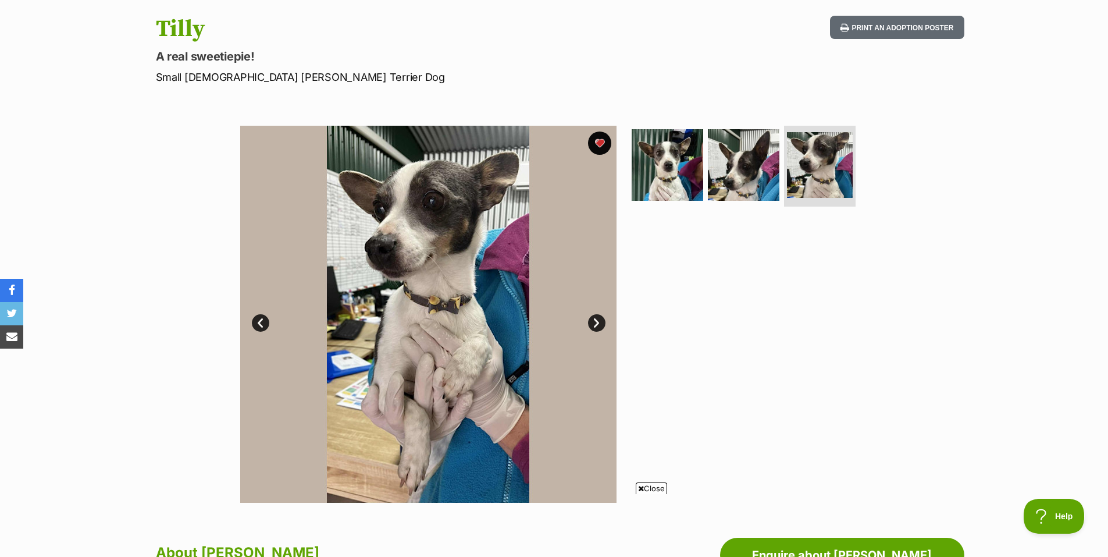
click at [593, 325] on link "Next" at bounding box center [596, 322] width 17 height 17
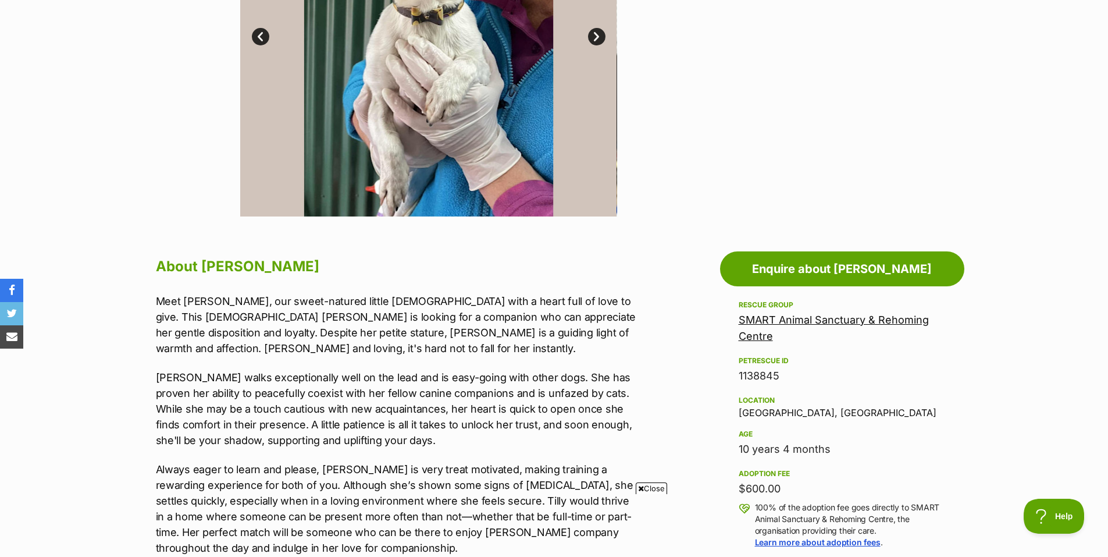
scroll to position [407, 0]
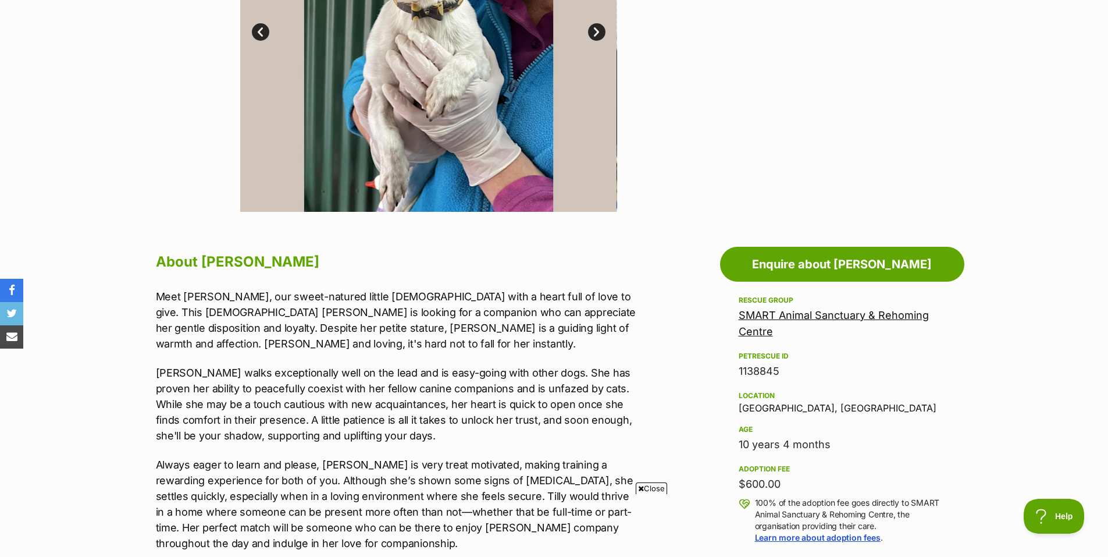
click at [650, 489] on span "Close" at bounding box center [651, 488] width 31 height 12
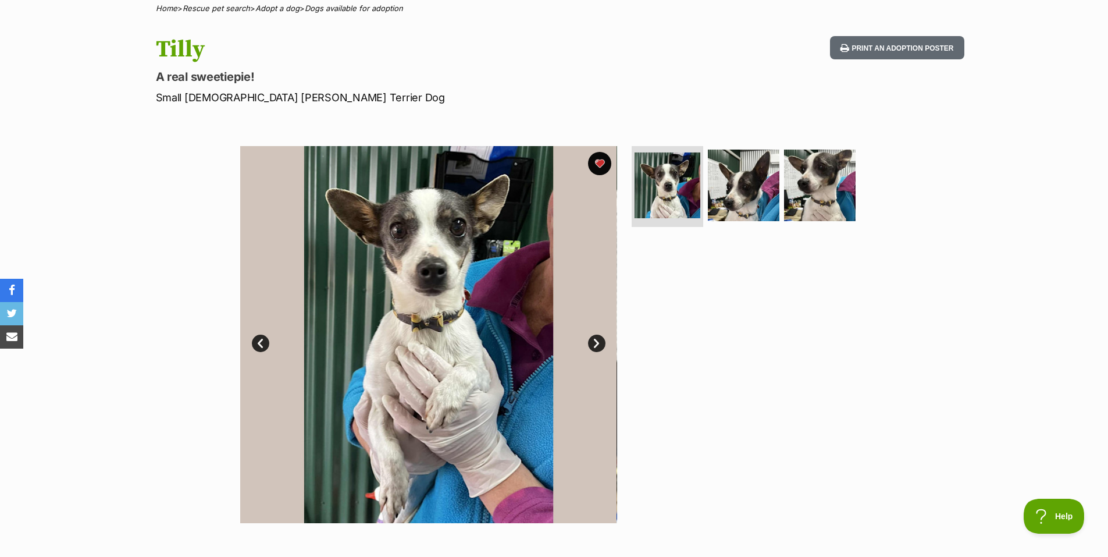
scroll to position [116, 0]
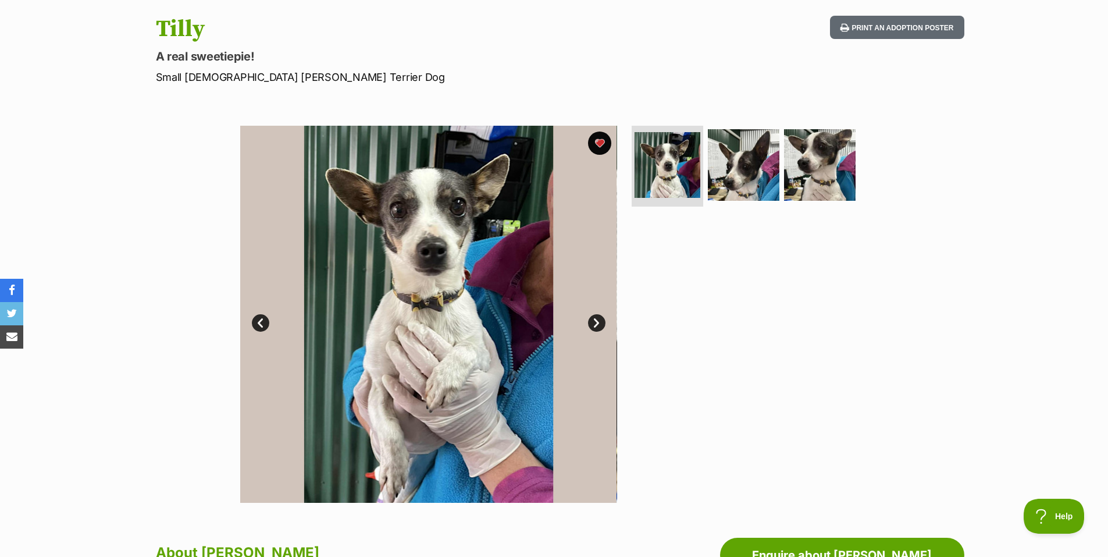
click at [597, 323] on link "Next" at bounding box center [596, 322] width 17 height 17
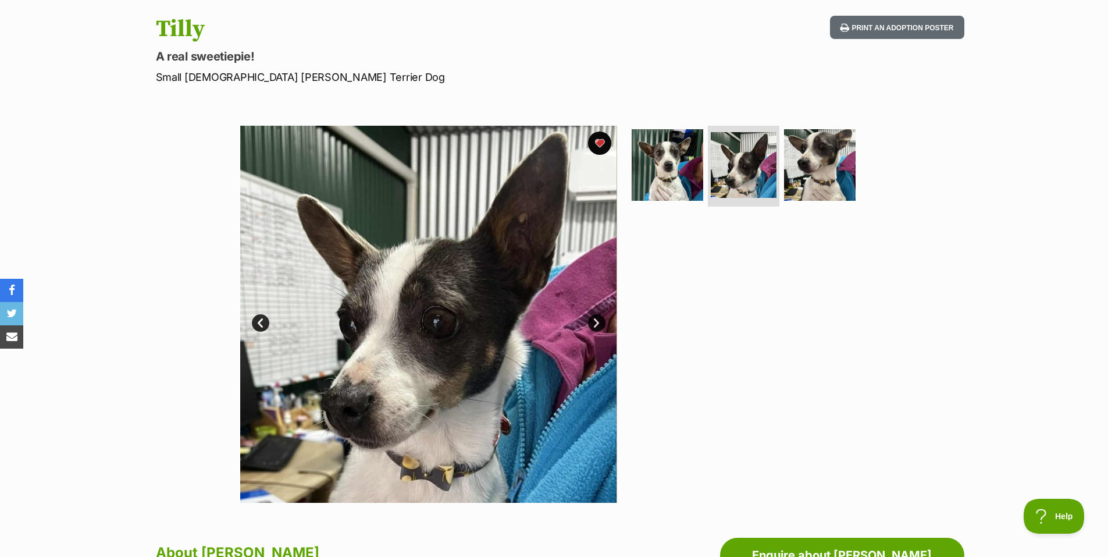
click at [597, 323] on link "Next" at bounding box center [596, 322] width 17 height 17
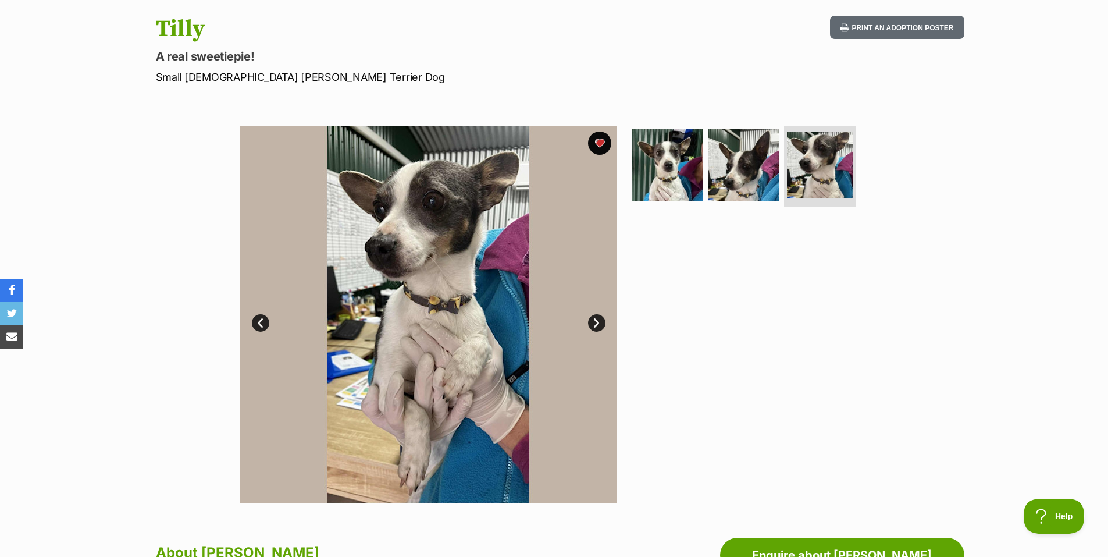
click at [597, 323] on link "Next" at bounding box center [596, 322] width 17 height 17
